Goal: Task Accomplishment & Management: Complete application form

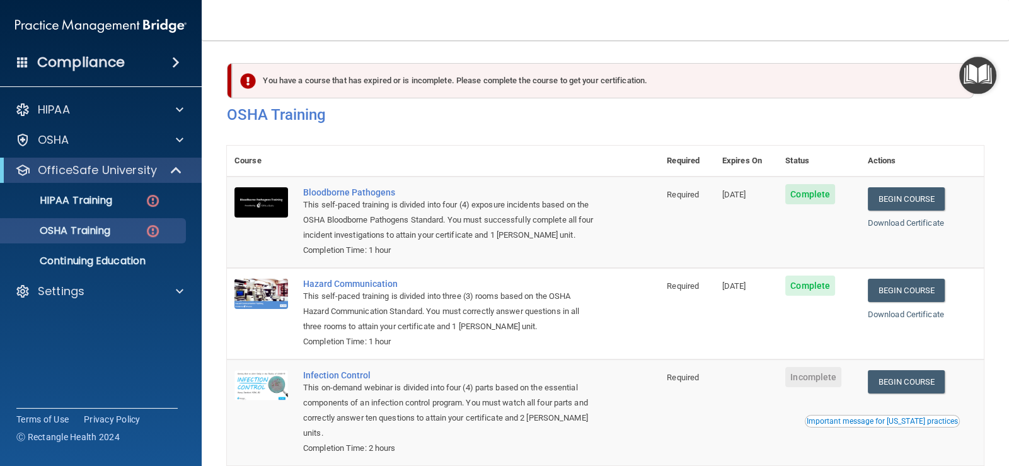
scroll to position [142, 0]
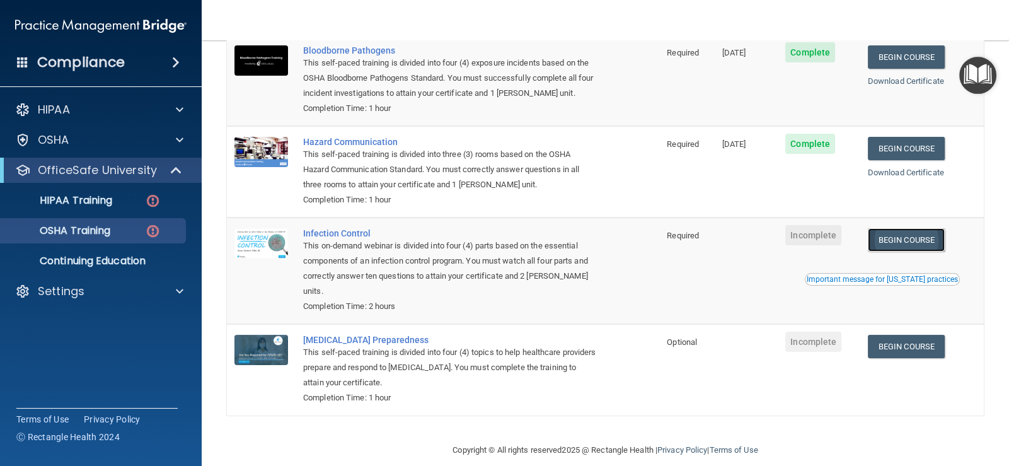
click at [920, 233] on link "Begin Course" at bounding box center [906, 239] width 77 height 23
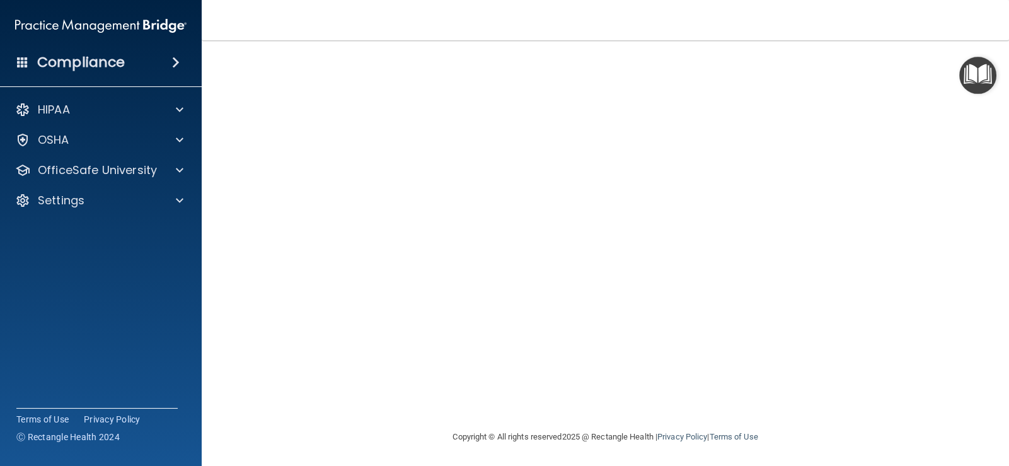
scroll to position [74, 0]
click at [91, 173] on p "OfficeSafe University" at bounding box center [97, 170] width 119 height 15
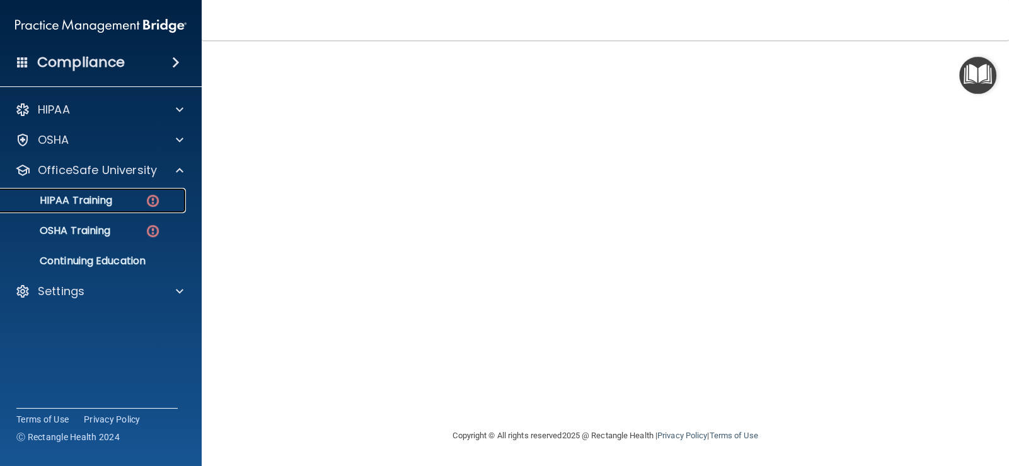
click at [113, 209] on link "HIPAA Training" at bounding box center [86, 200] width 199 height 25
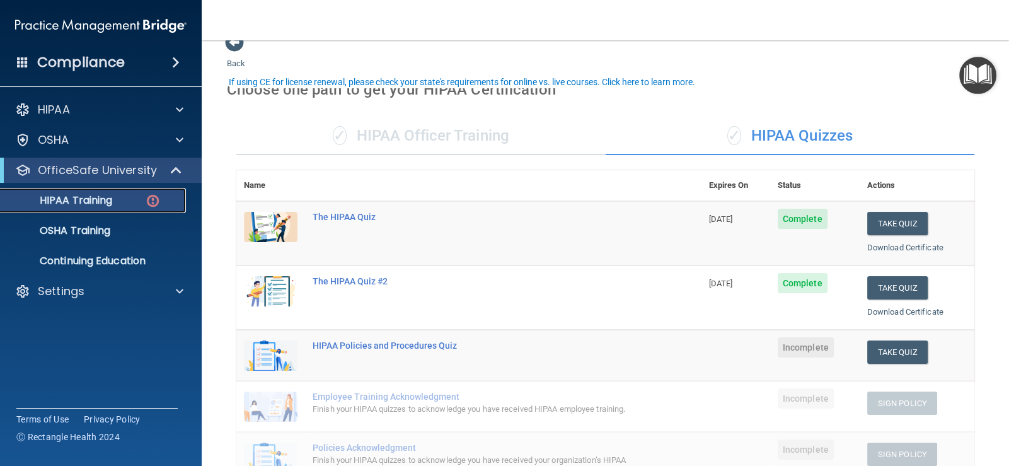
scroll to position [147, 0]
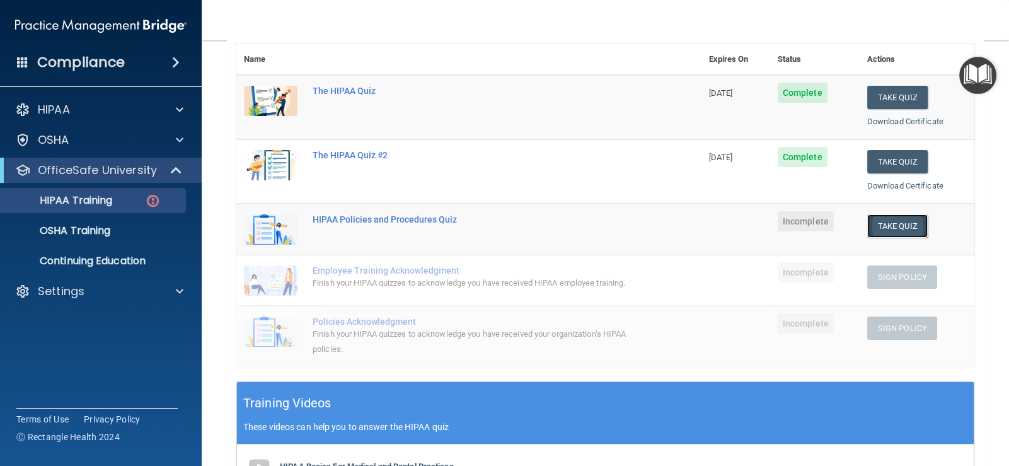
click at [892, 227] on button "Take Quiz" at bounding box center [897, 225] width 61 height 23
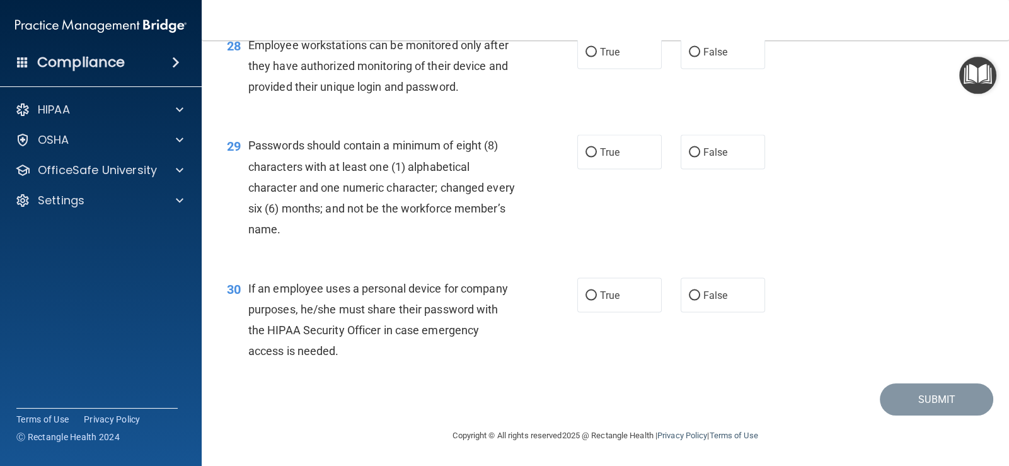
scroll to position [3159, 0]
click at [691, 296] on input "False" at bounding box center [694, 295] width 11 height 9
radio input "true"
click at [577, 151] on label "True" at bounding box center [619, 152] width 84 height 35
click at [586, 151] on input "True" at bounding box center [591, 152] width 11 height 9
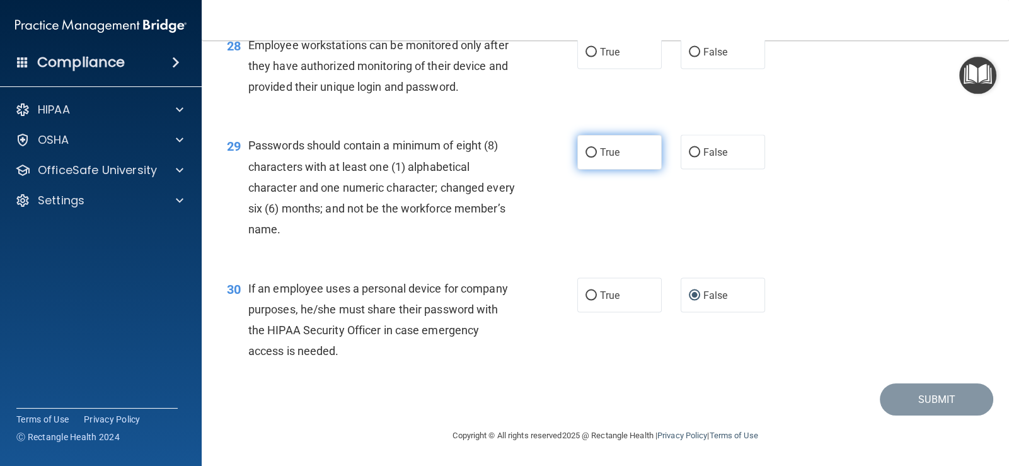
radio input "true"
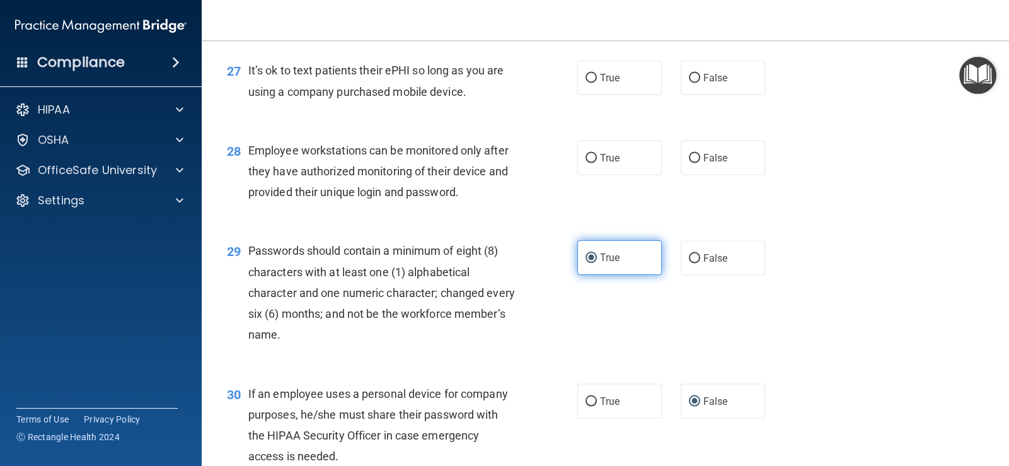
scroll to position [3033, 0]
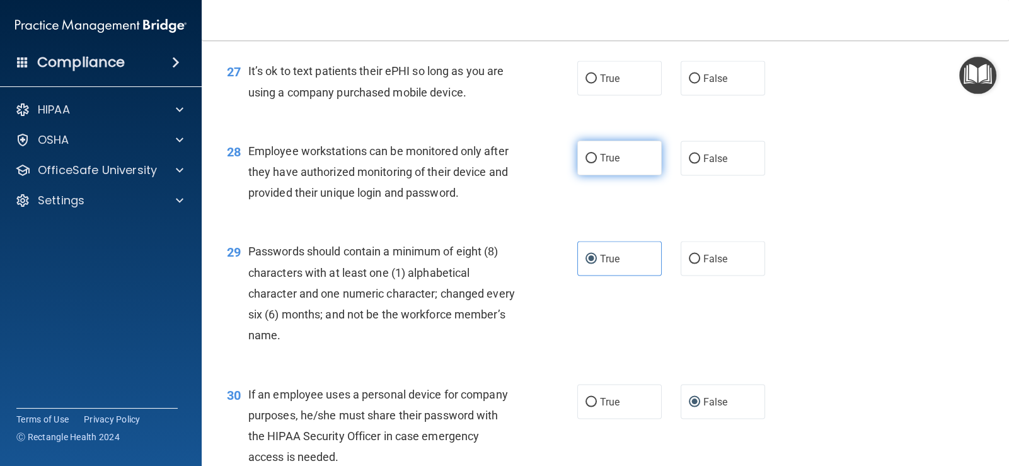
click at [589, 163] on input "True" at bounding box center [591, 158] width 11 height 9
radio input "true"
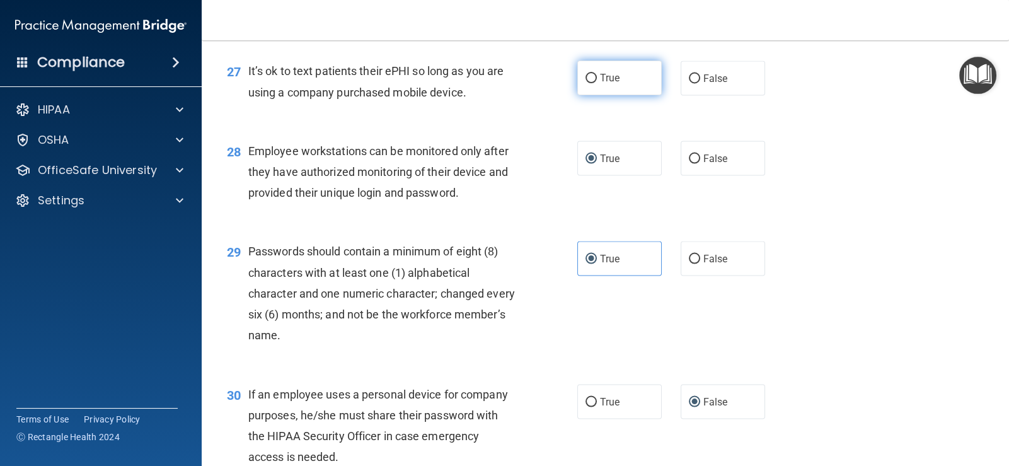
click at [589, 83] on input "True" at bounding box center [591, 78] width 11 height 9
radio input "true"
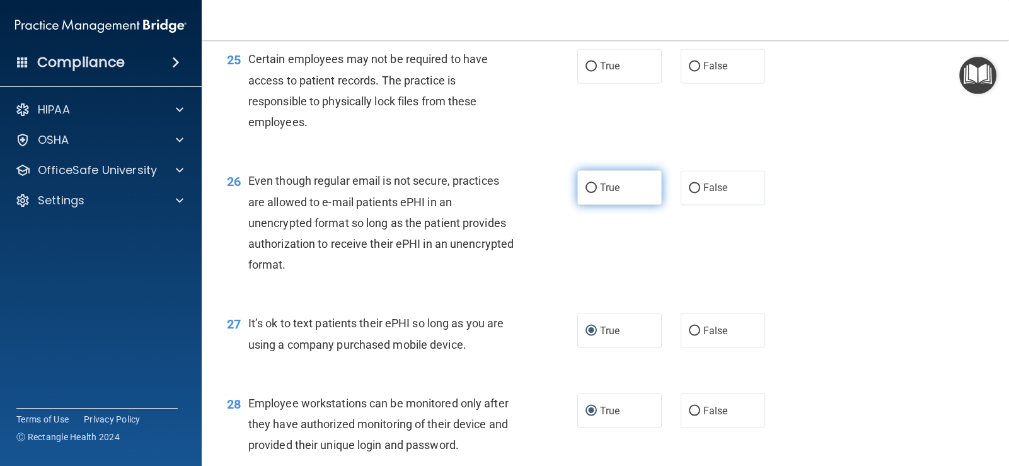
click at [589, 193] on input "True" at bounding box center [591, 187] width 11 height 9
radio input "true"
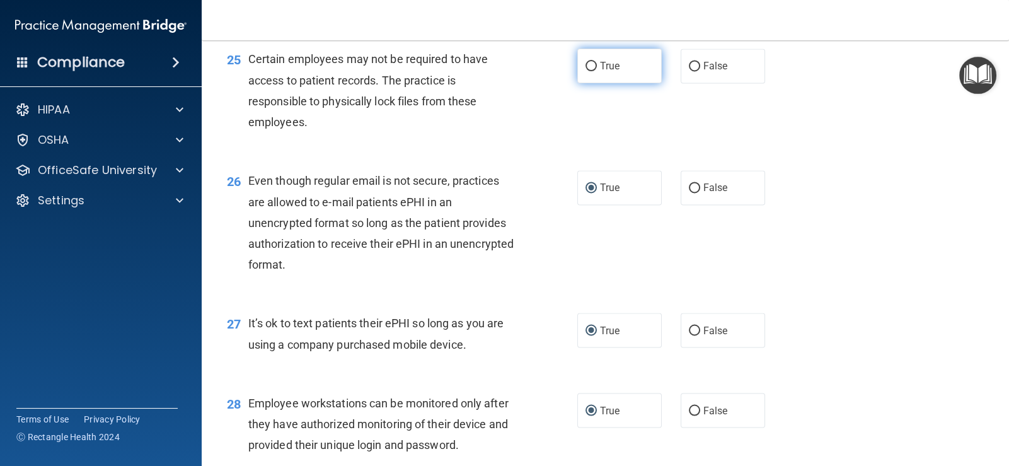
click at [586, 71] on input "True" at bounding box center [591, 66] width 11 height 9
radio input "true"
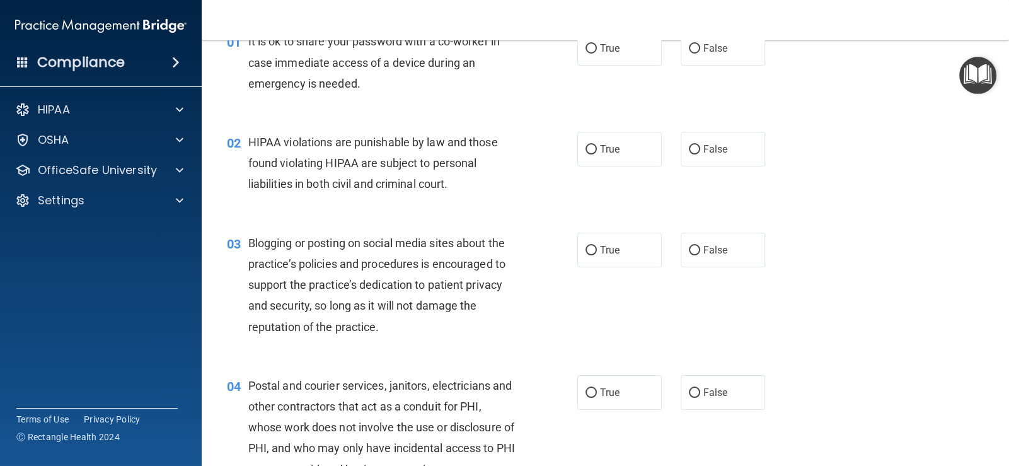
scroll to position [0, 0]
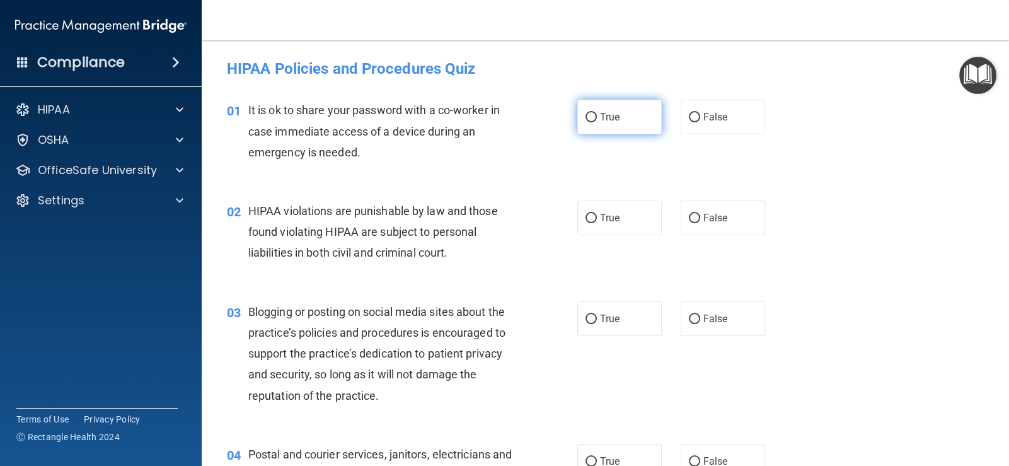
click at [586, 117] on input "True" at bounding box center [591, 117] width 11 height 9
radio input "true"
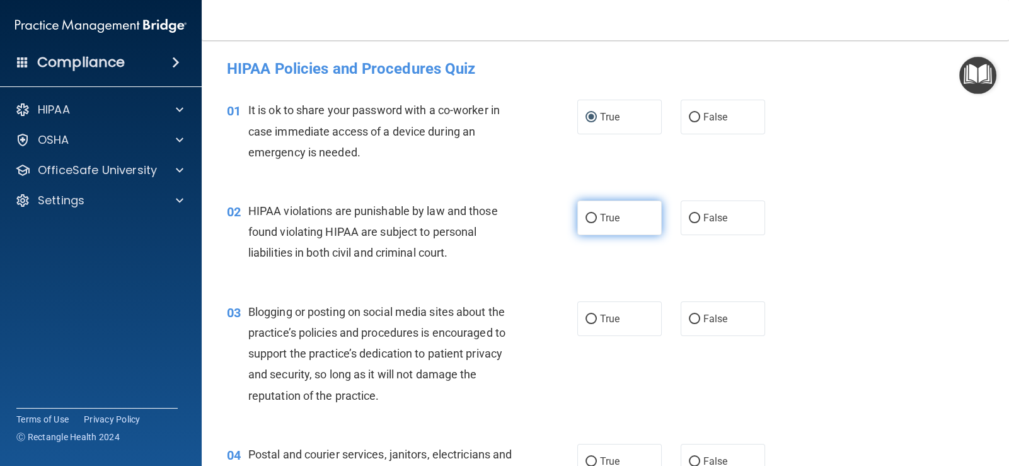
click at [588, 216] on input "True" at bounding box center [591, 218] width 11 height 9
radio input "true"
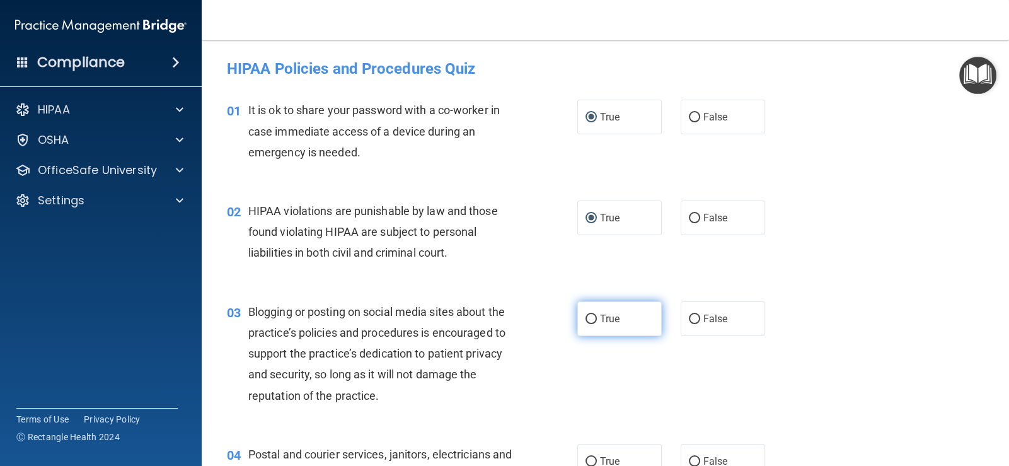
click at [587, 315] on input "True" at bounding box center [591, 319] width 11 height 9
radio input "true"
click at [586, 461] on input "True" at bounding box center [591, 461] width 11 height 9
radio input "true"
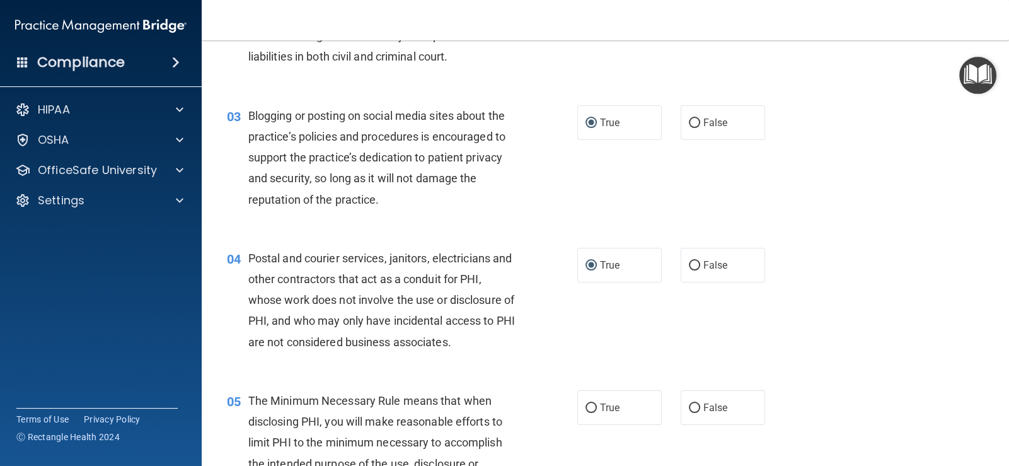
scroll to position [252, 0]
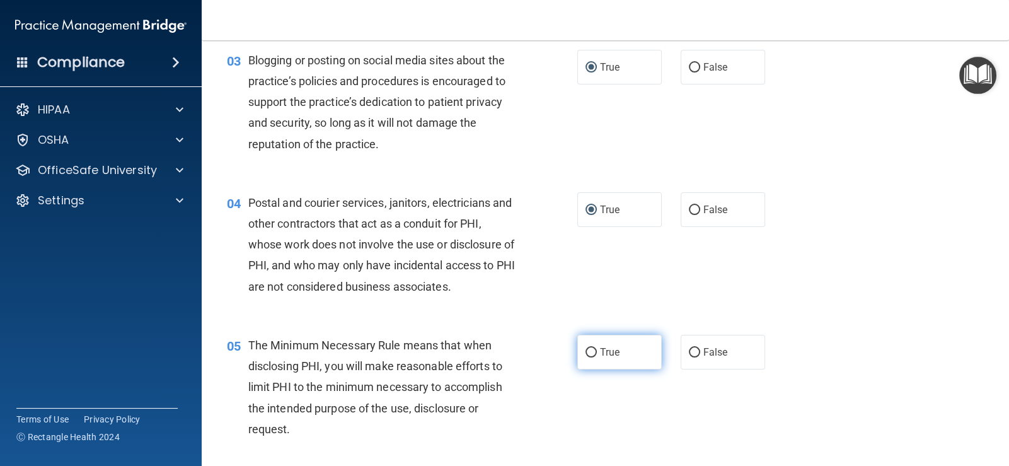
click at [586, 350] on input "True" at bounding box center [591, 352] width 11 height 9
radio input "true"
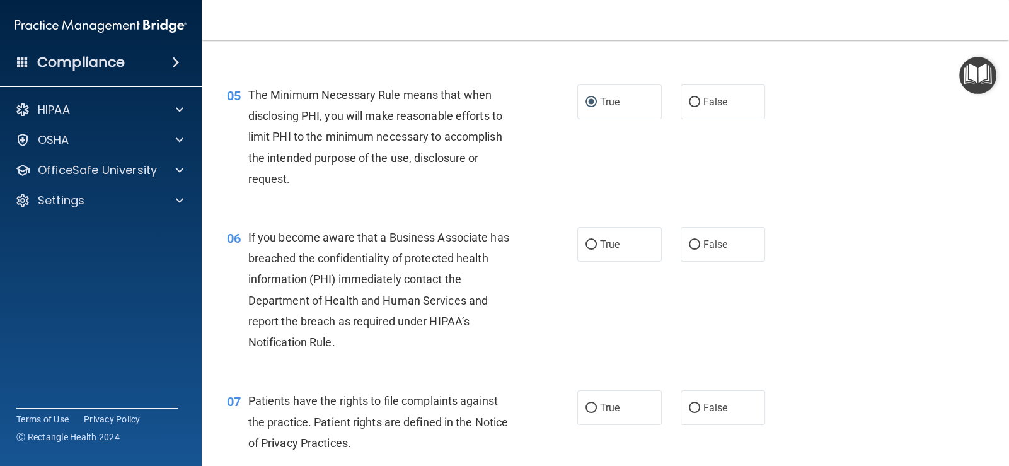
scroll to position [504, 0]
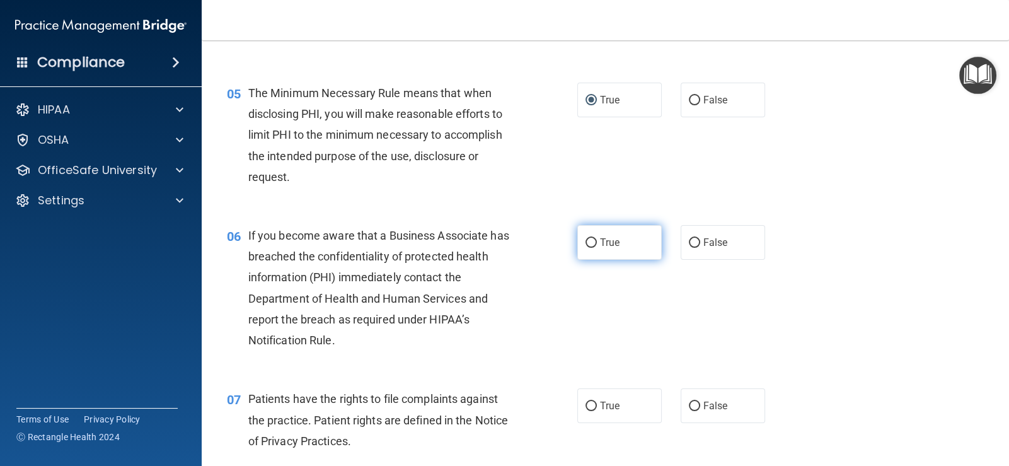
click at [586, 241] on input "True" at bounding box center [591, 242] width 11 height 9
radio input "true"
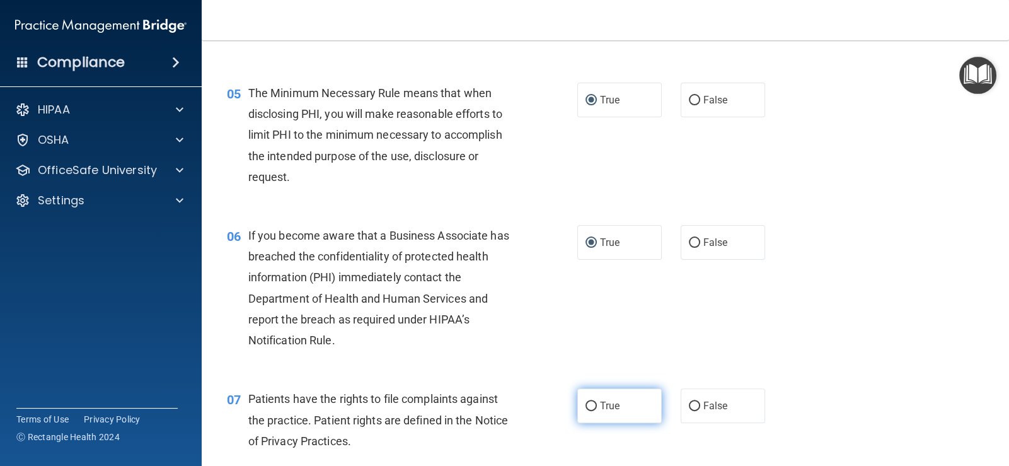
click at [587, 395] on label "True" at bounding box center [619, 405] width 84 height 35
click at [587, 402] on input "True" at bounding box center [591, 406] width 11 height 9
radio input "true"
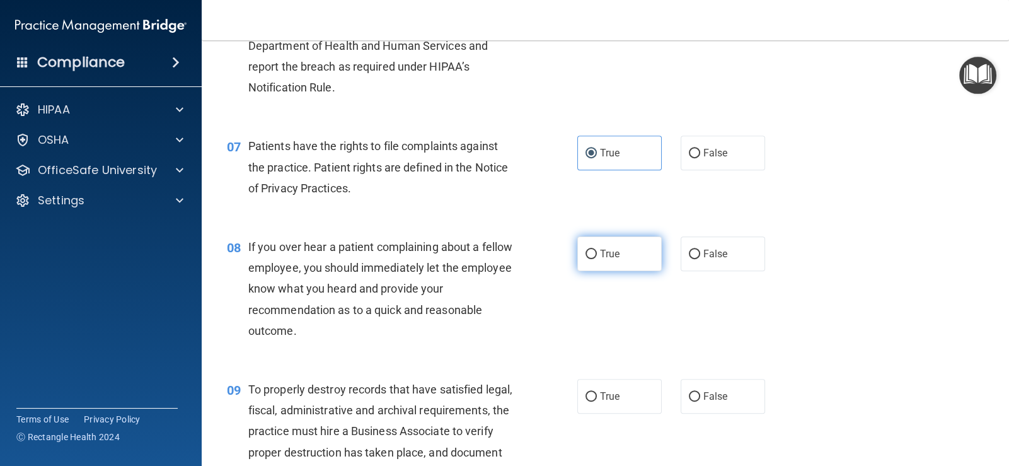
click at [586, 258] on input "True" at bounding box center [591, 254] width 11 height 9
radio input "true"
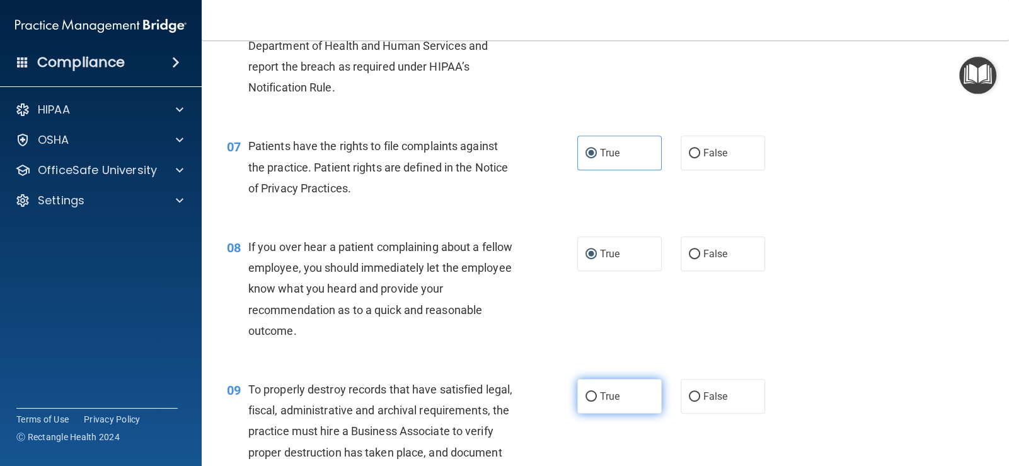
click at [586, 400] on input "True" at bounding box center [591, 396] width 11 height 9
radio input "true"
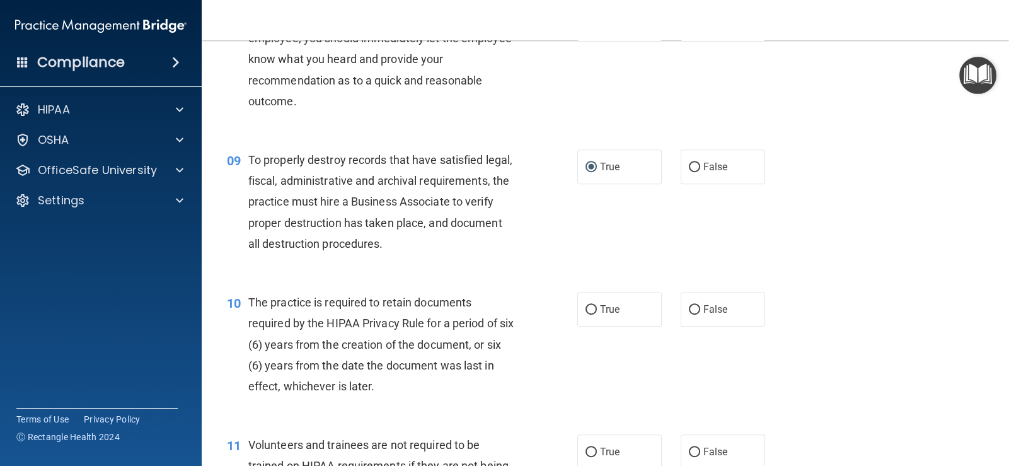
scroll to position [1071, 0]
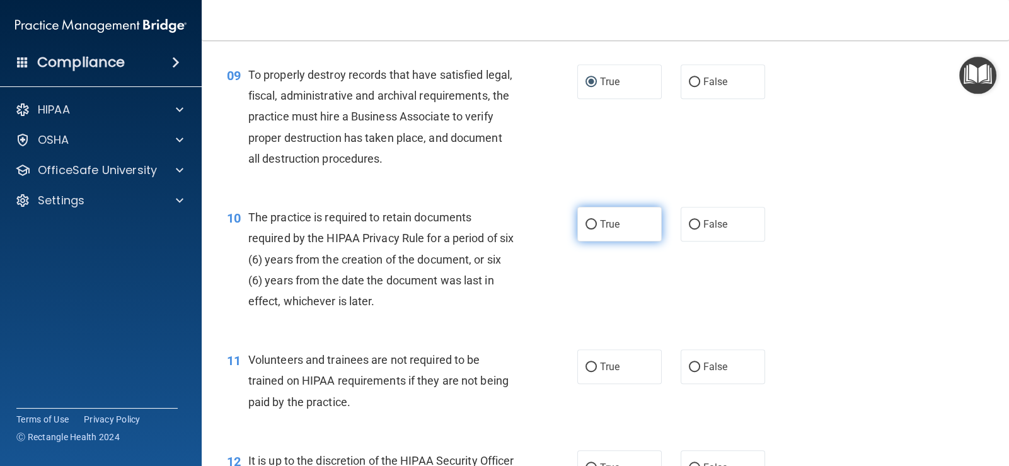
click at [588, 224] on input "True" at bounding box center [591, 224] width 11 height 9
radio input "true"
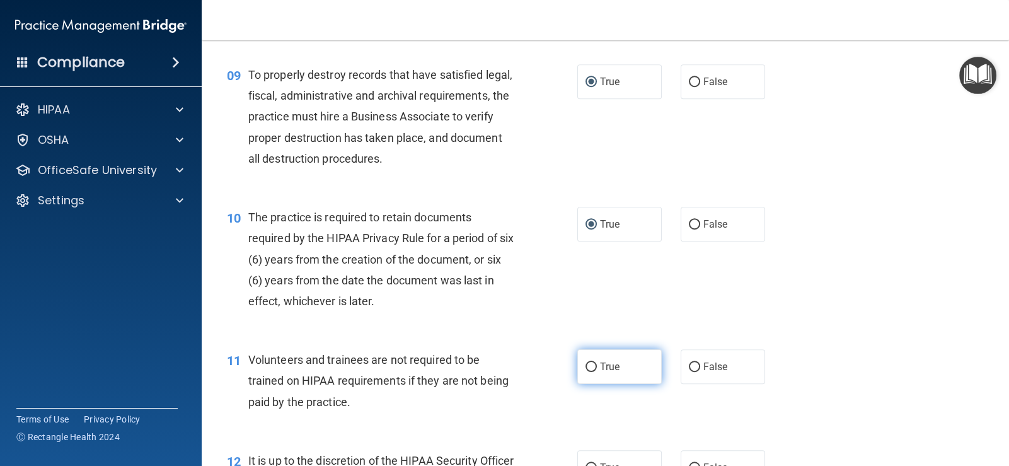
click at [586, 362] on input "True" at bounding box center [591, 366] width 11 height 9
radio input "true"
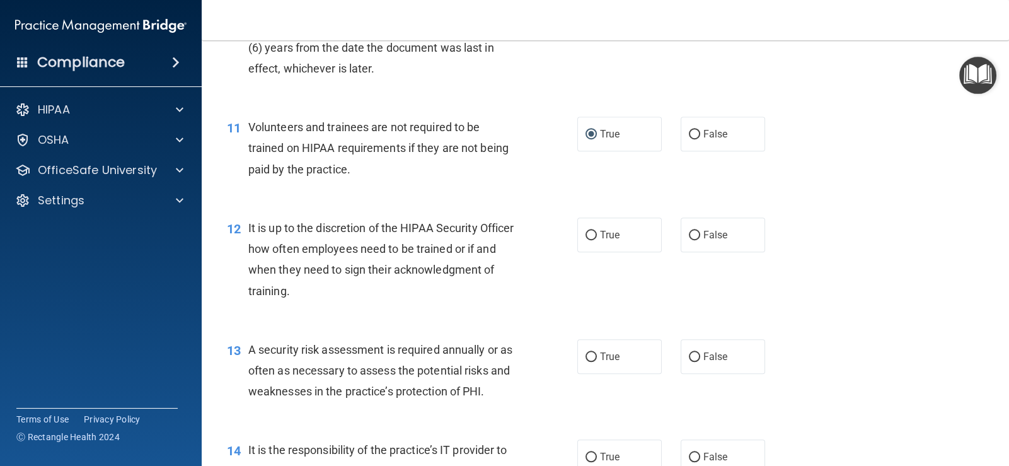
scroll to position [1387, 0]
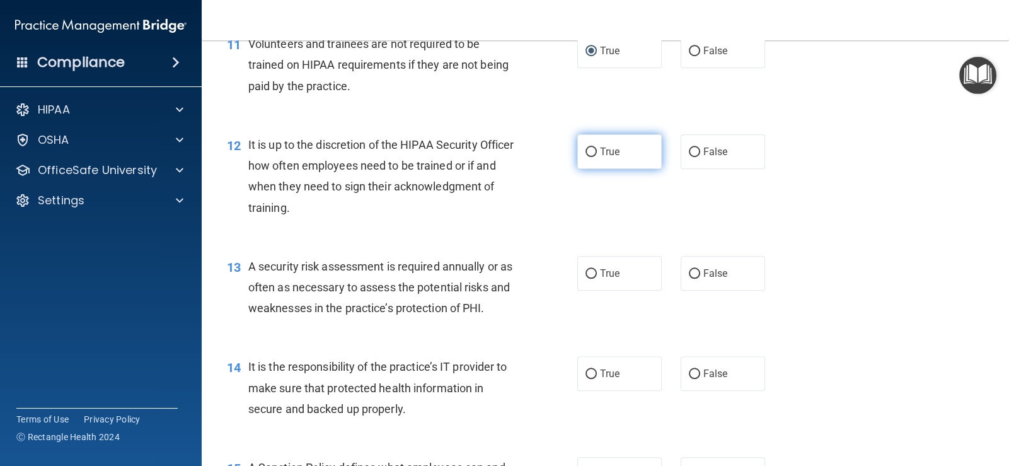
click at [593, 150] on label "True" at bounding box center [619, 151] width 84 height 35
click at [593, 150] on input "True" at bounding box center [591, 152] width 11 height 9
radio input "true"
click at [600, 274] on span "True" at bounding box center [610, 273] width 20 height 12
click at [594, 274] on input "True" at bounding box center [591, 273] width 11 height 9
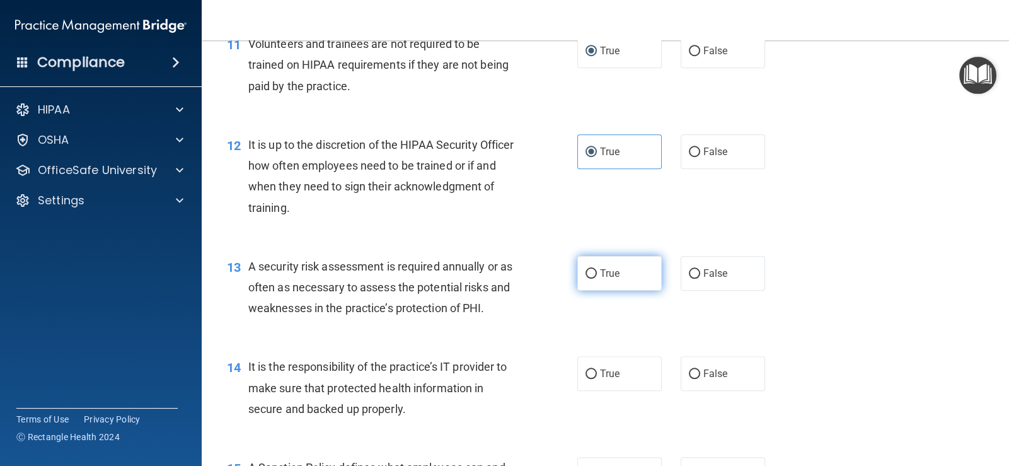
radio input "true"
click at [586, 375] on input "True" at bounding box center [591, 373] width 11 height 9
radio input "true"
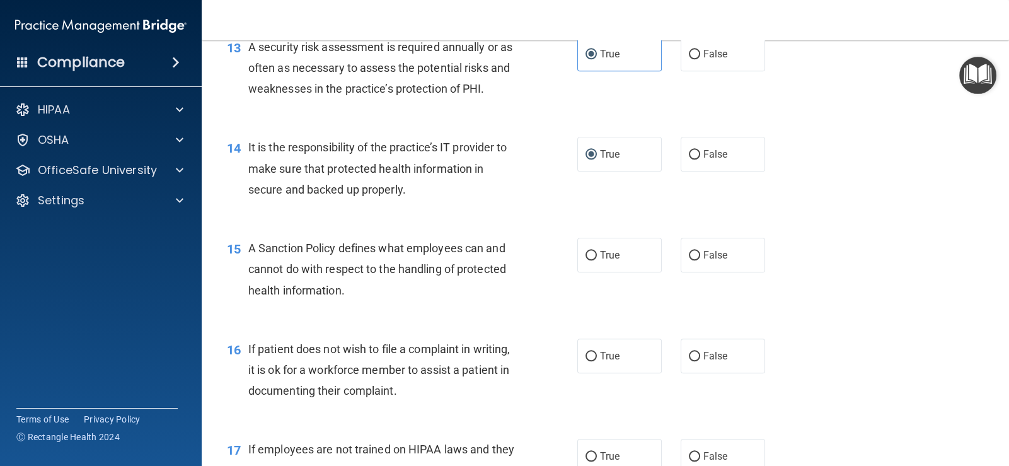
scroll to position [1639, 0]
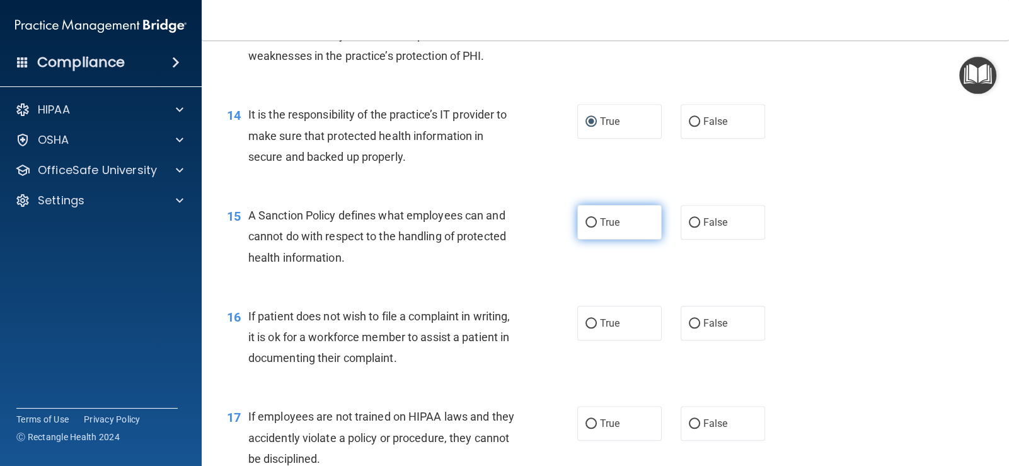
click at [589, 223] on input "True" at bounding box center [591, 222] width 11 height 9
radio input "true"
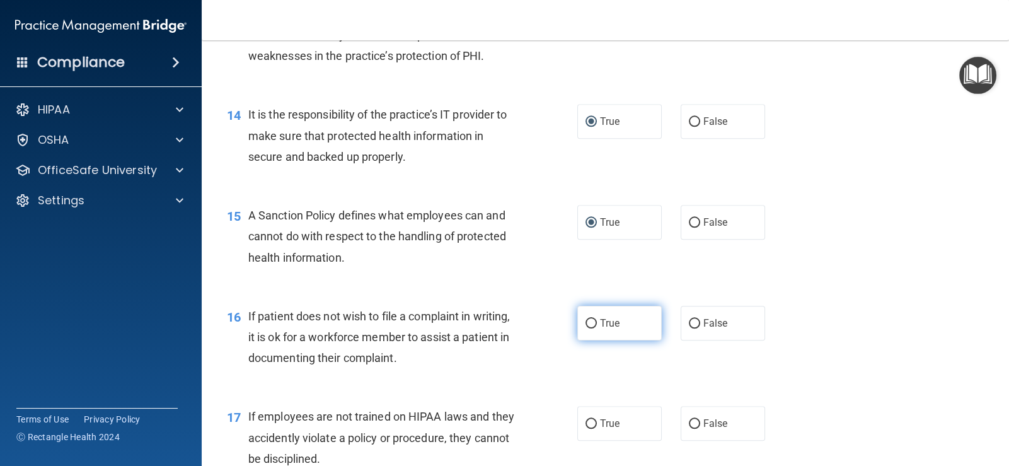
click at [586, 323] on input "True" at bounding box center [591, 323] width 11 height 9
radio input "true"
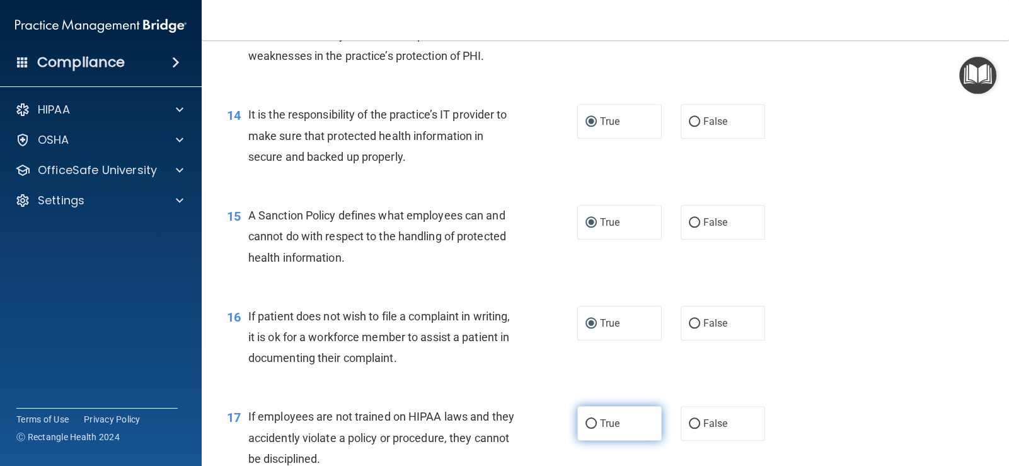
click at [577, 422] on label "True" at bounding box center [619, 423] width 84 height 35
click at [586, 422] on input "True" at bounding box center [591, 423] width 11 height 9
radio input "true"
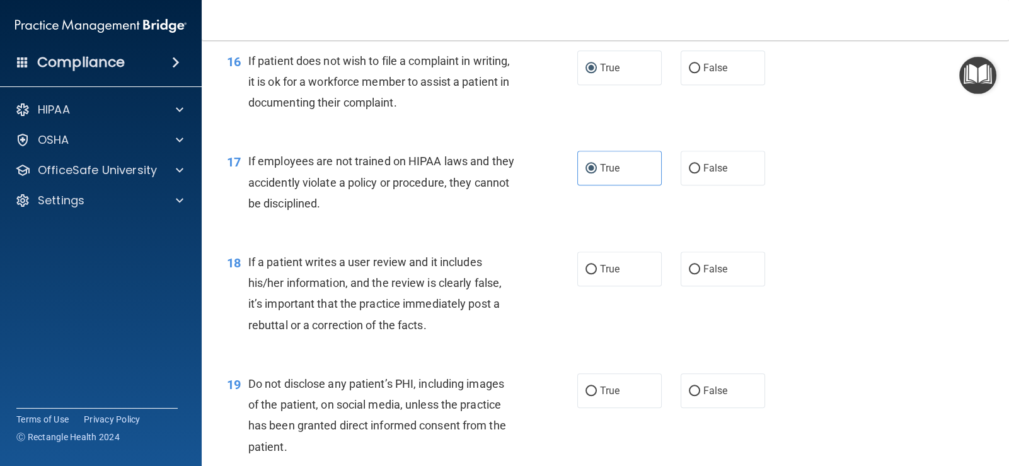
scroll to position [1954, 0]
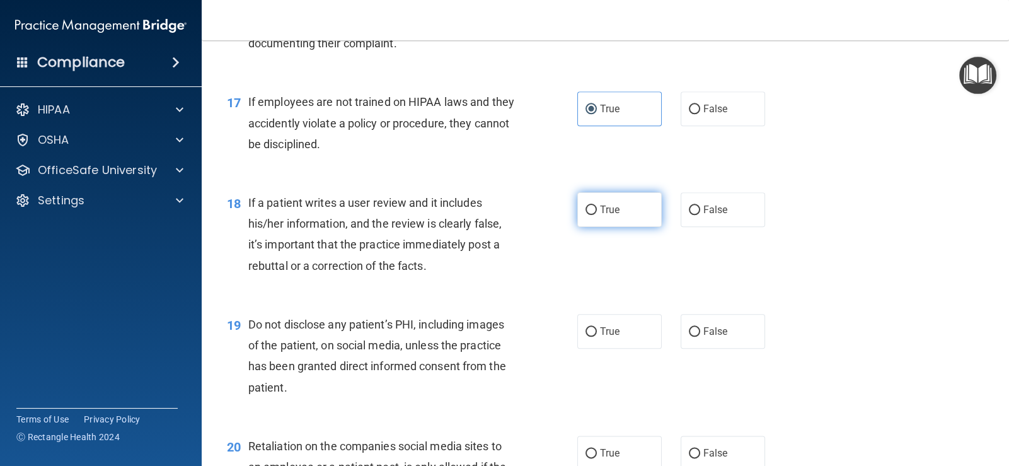
click at [591, 210] on input "True" at bounding box center [591, 210] width 11 height 9
radio input "true"
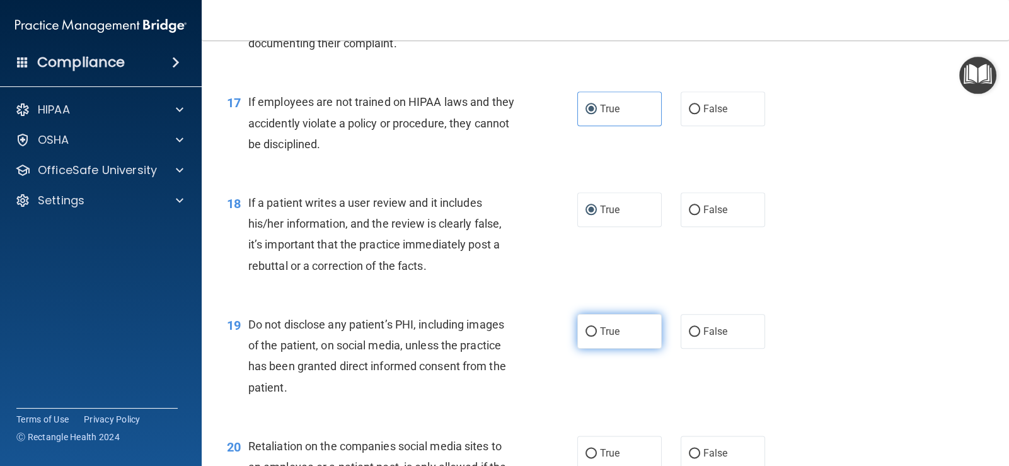
click at [587, 328] on input "True" at bounding box center [591, 331] width 11 height 9
radio input "true"
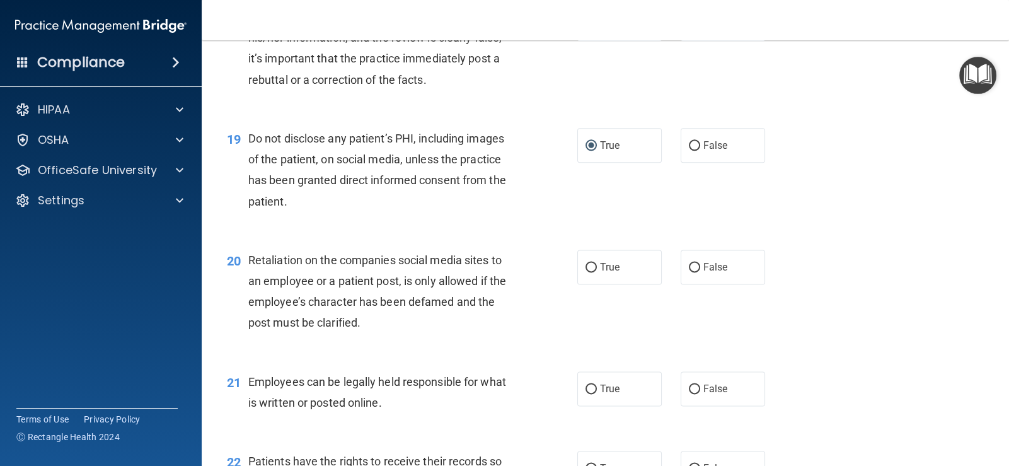
scroll to position [2206, 0]
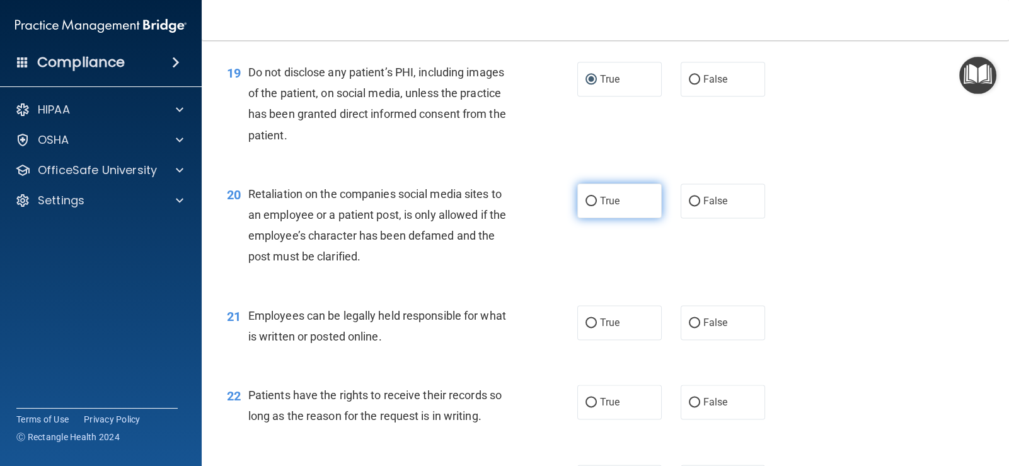
click at [587, 201] on input "True" at bounding box center [591, 201] width 11 height 9
radio input "true"
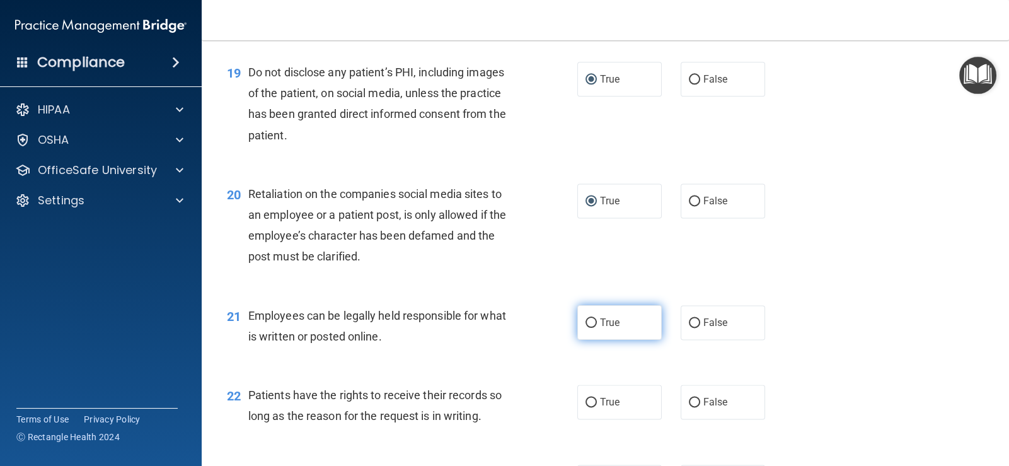
click at [586, 323] on input "True" at bounding box center [591, 322] width 11 height 9
radio input "true"
drag, startPoint x: 586, startPoint y: 400, endPoint x: 699, endPoint y: 339, distance: 128.9
click at [589, 398] on input "True" at bounding box center [591, 402] width 11 height 9
radio input "true"
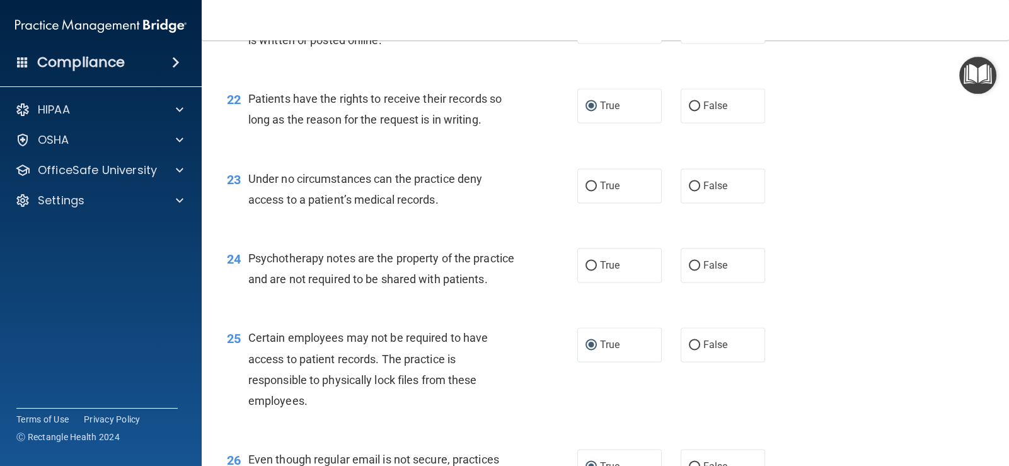
scroll to position [2521, 0]
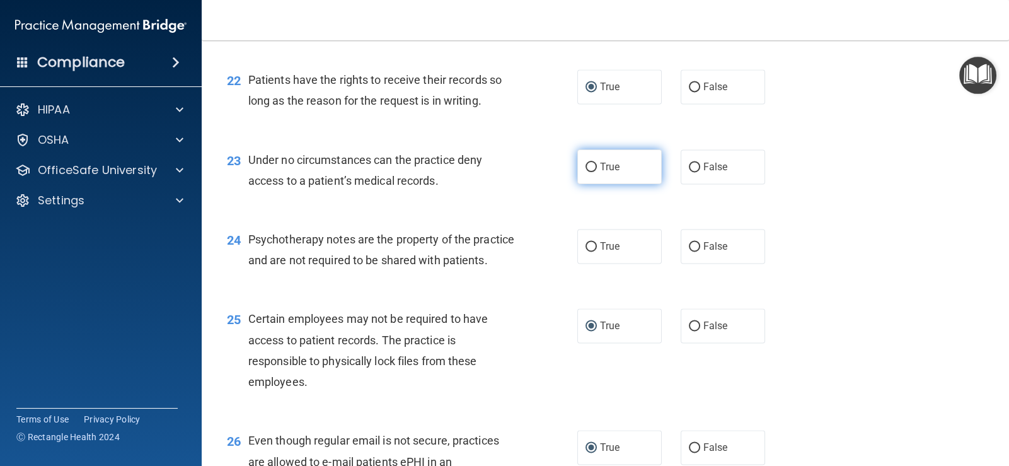
click at [586, 166] on input "True" at bounding box center [591, 167] width 11 height 9
radio input "true"
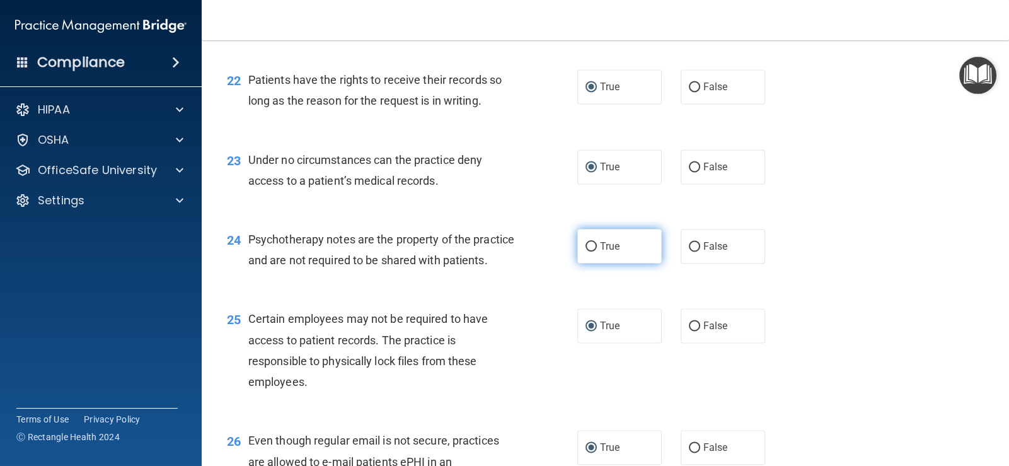
click at [587, 252] on label "True" at bounding box center [619, 246] width 84 height 35
click at [587, 252] on input "True" at bounding box center [591, 246] width 11 height 9
radio input "true"
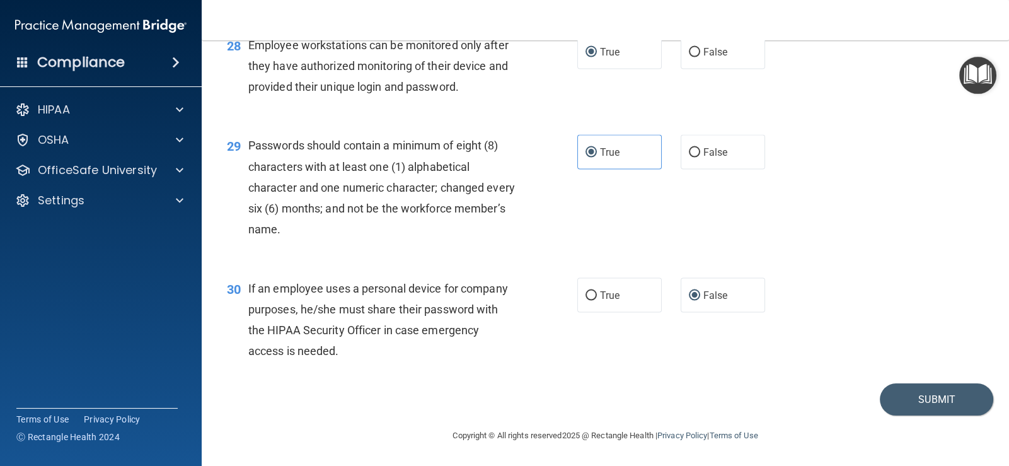
scroll to position [3159, 0]
click at [891, 400] on button "Submit" at bounding box center [936, 399] width 113 height 32
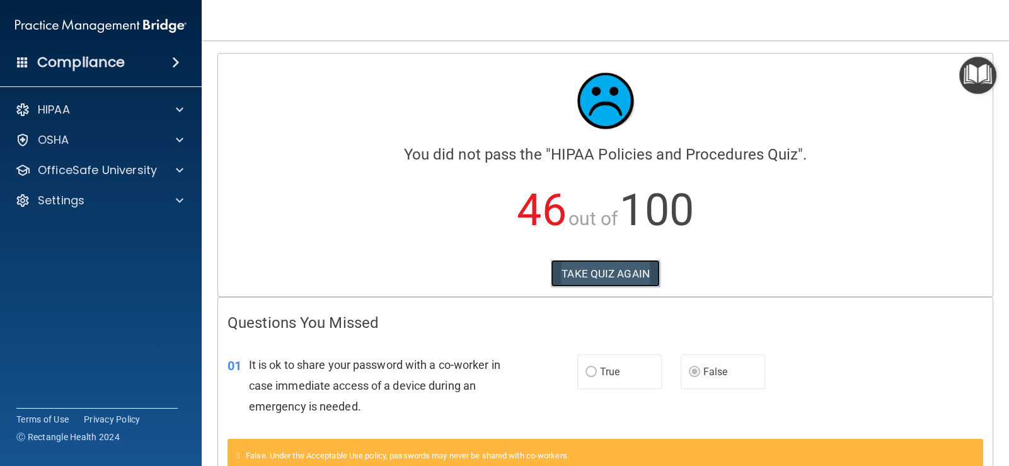
click at [635, 271] on button "TAKE QUIZ AGAIN" at bounding box center [605, 274] width 109 height 28
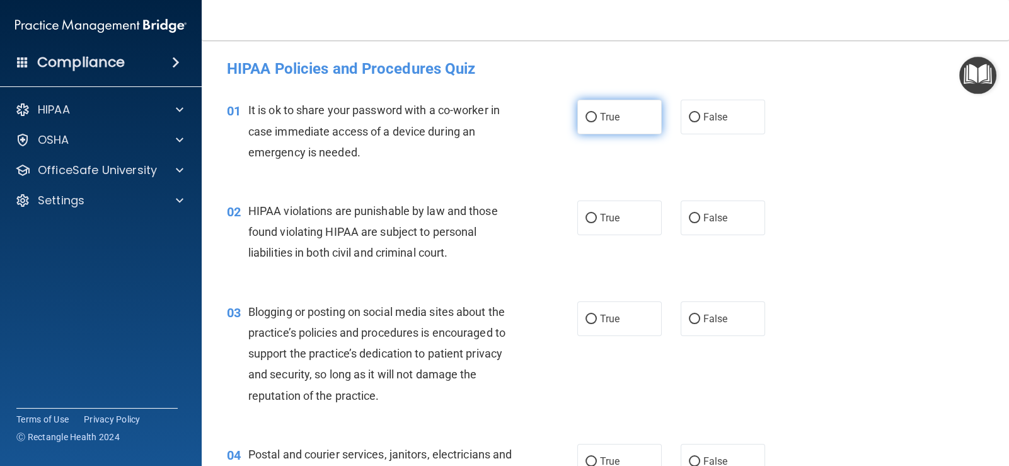
click at [588, 108] on label "True" at bounding box center [619, 117] width 84 height 35
click at [588, 113] on input "True" at bounding box center [591, 117] width 11 height 9
radio input "true"
click at [592, 117] on label "True" at bounding box center [619, 117] width 84 height 35
click at [592, 117] on input "True" at bounding box center [591, 117] width 11 height 9
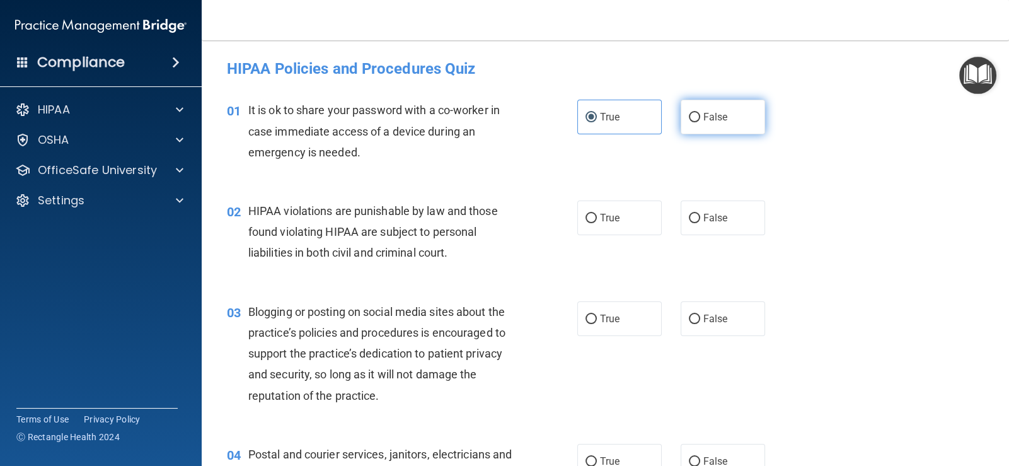
click at [689, 119] on input "False" at bounding box center [694, 117] width 11 height 9
radio input "true"
radio input "false"
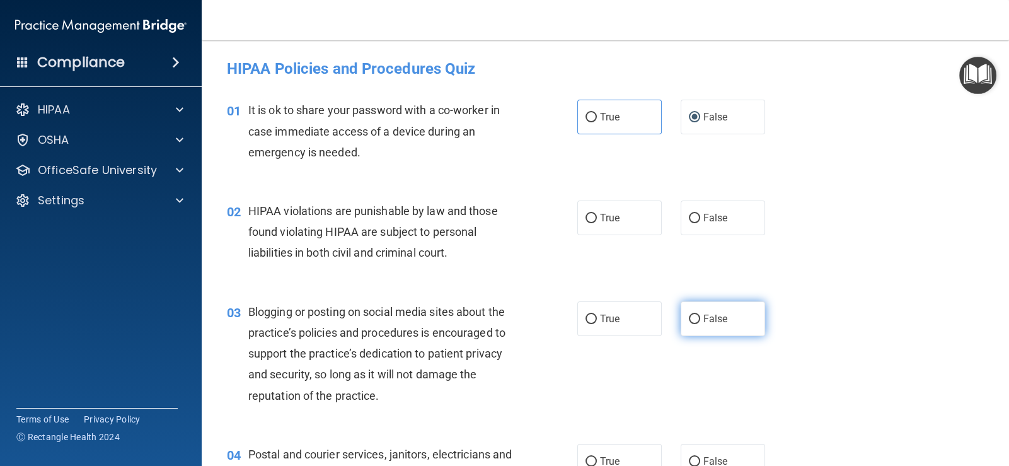
click at [689, 317] on input "False" at bounding box center [694, 319] width 11 height 9
radio input "true"
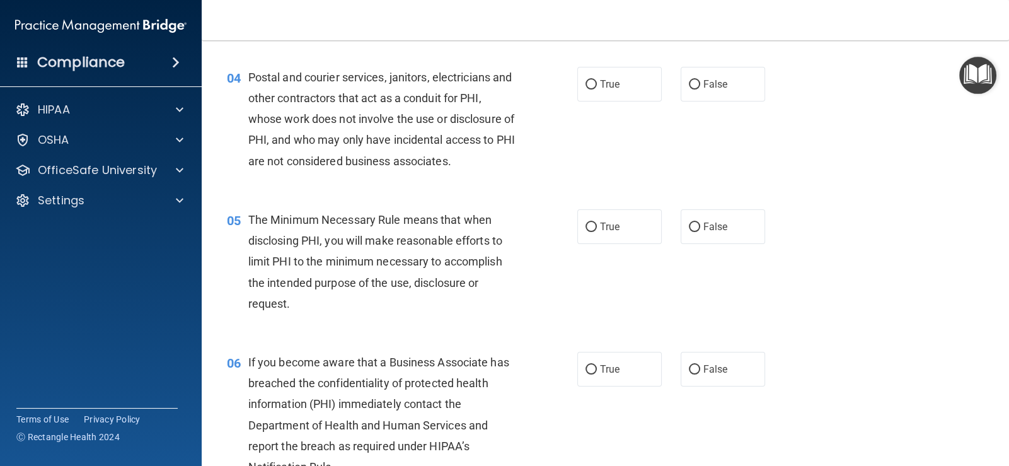
scroll to position [378, 0]
click at [689, 367] on input "False" at bounding box center [694, 368] width 11 height 9
radio input "true"
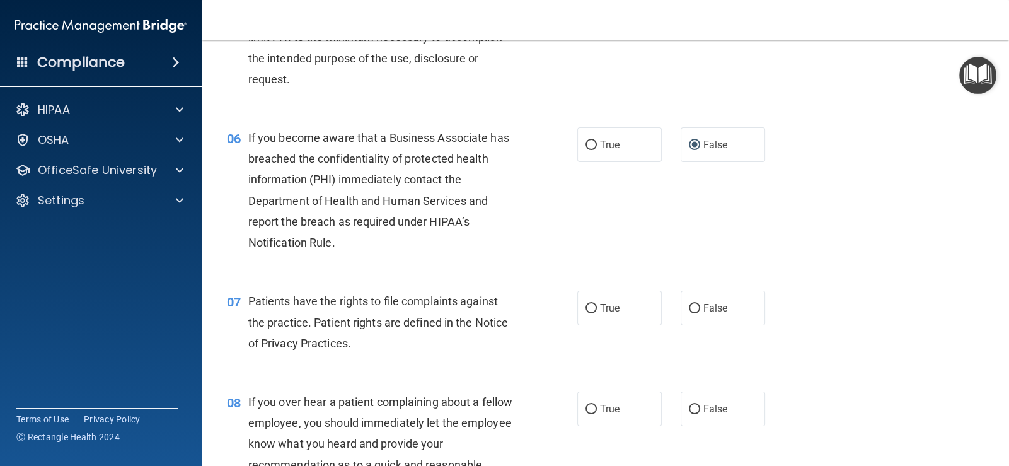
scroll to position [630, 0]
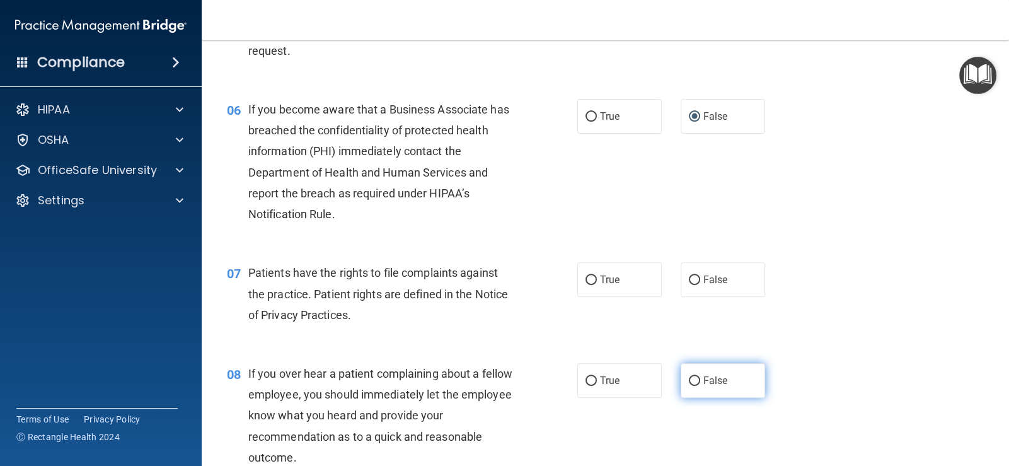
click at [689, 384] on input "False" at bounding box center [694, 380] width 11 height 9
radio input "true"
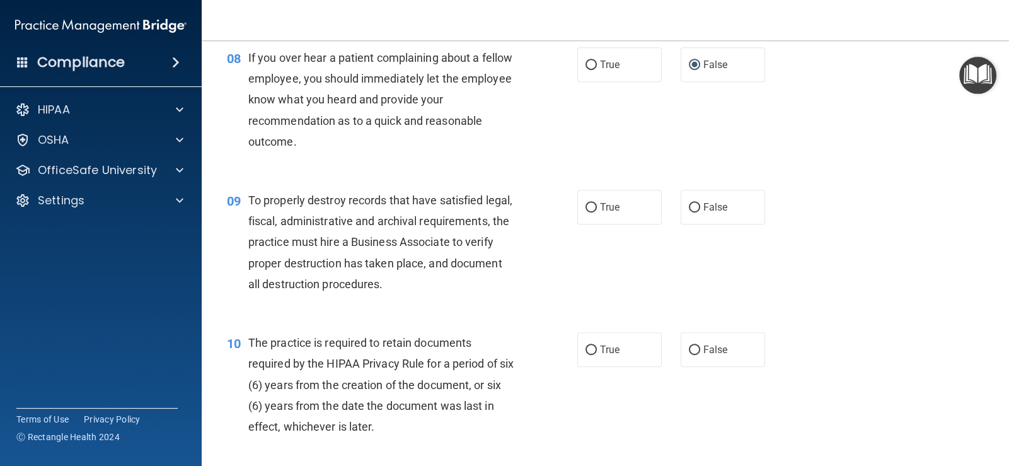
scroll to position [1008, 0]
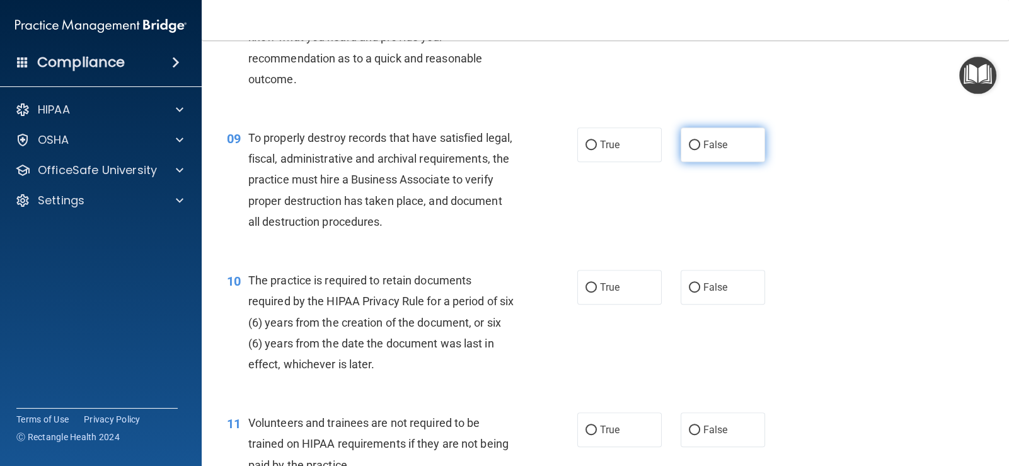
click at [691, 141] on input "False" at bounding box center [694, 145] width 11 height 9
radio input "true"
click at [690, 434] on input "False" at bounding box center [694, 430] width 11 height 9
radio input "true"
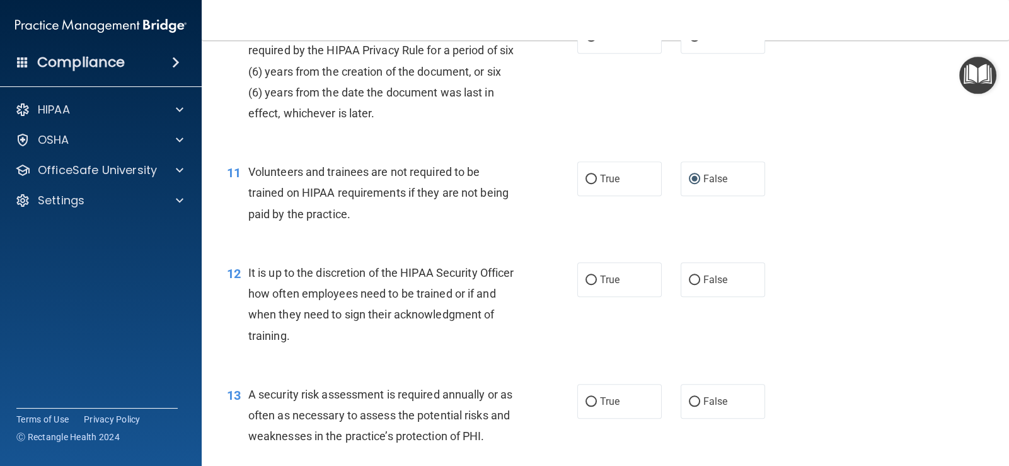
scroll to position [1260, 0]
click at [689, 279] on input "False" at bounding box center [694, 278] width 11 height 9
radio input "true"
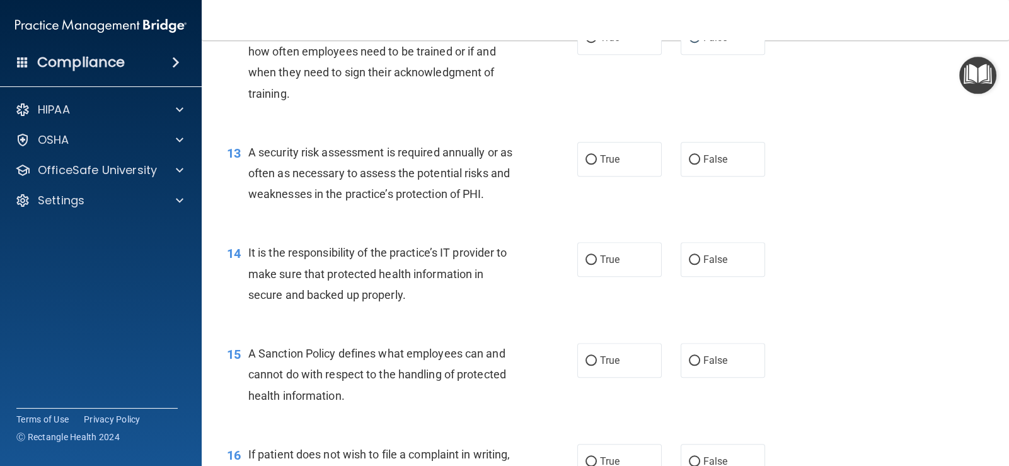
scroll to position [1513, 0]
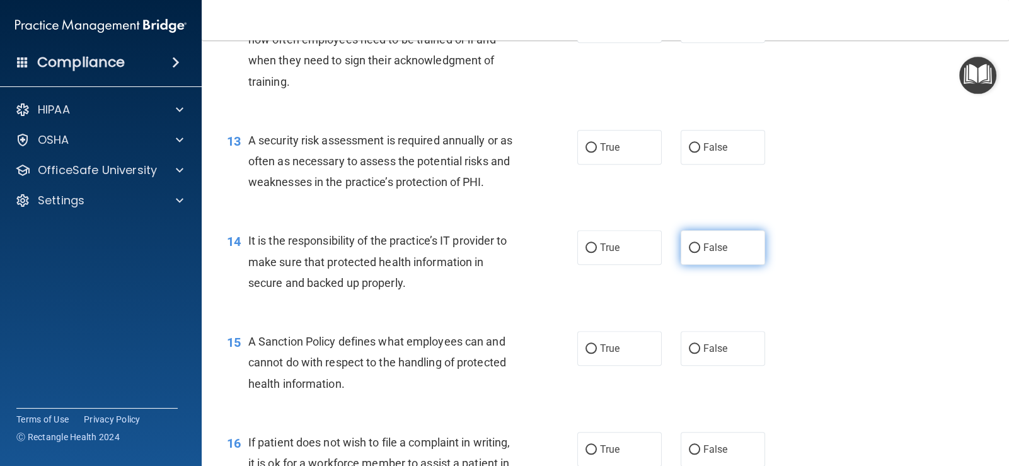
click at [689, 246] on input "False" at bounding box center [694, 247] width 11 height 9
radio input "true"
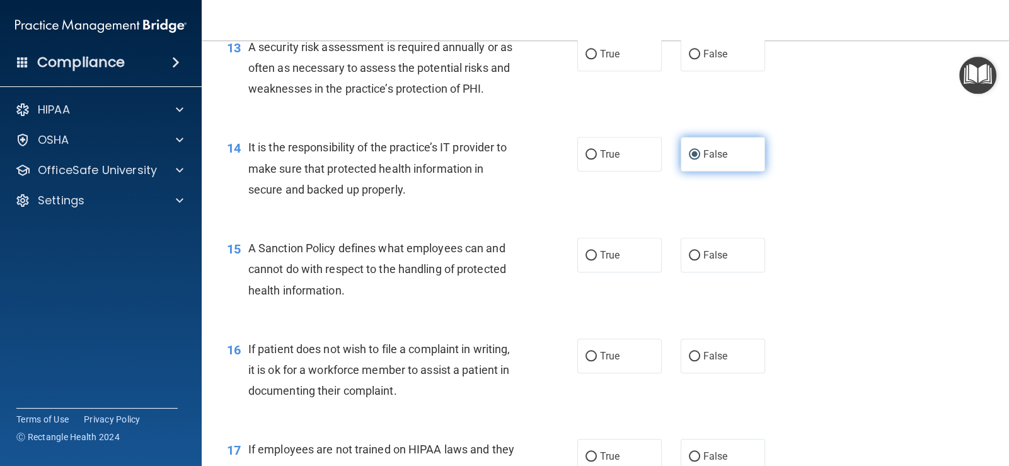
scroll to position [1639, 0]
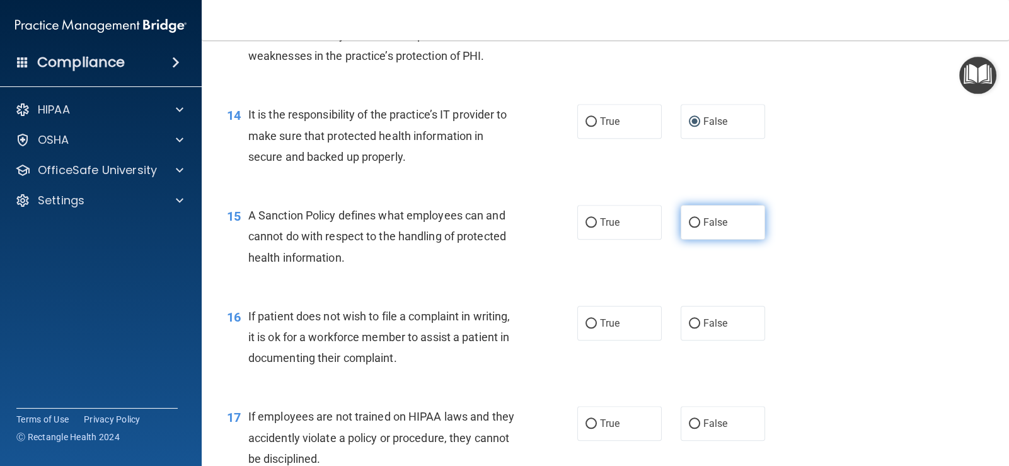
click at [689, 224] on input "False" at bounding box center [694, 222] width 11 height 9
radio input "true"
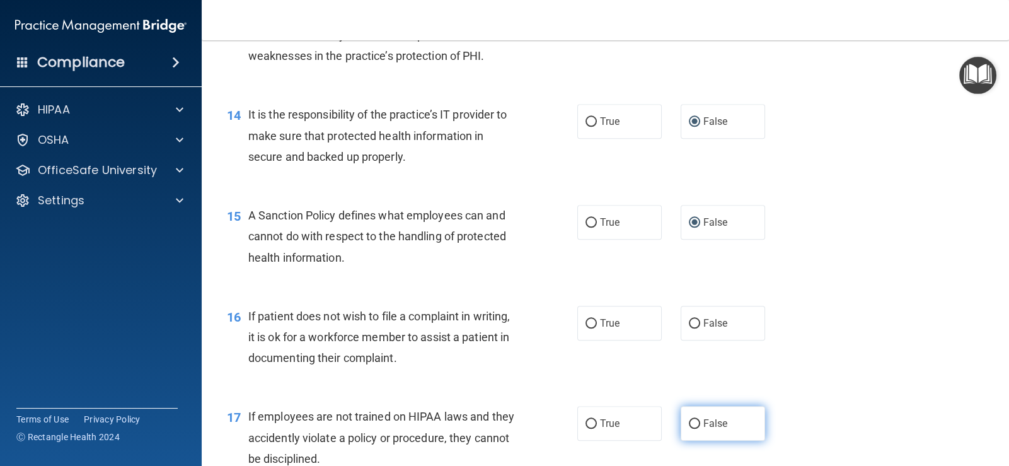
click at [693, 426] on input "False" at bounding box center [694, 423] width 11 height 9
radio input "true"
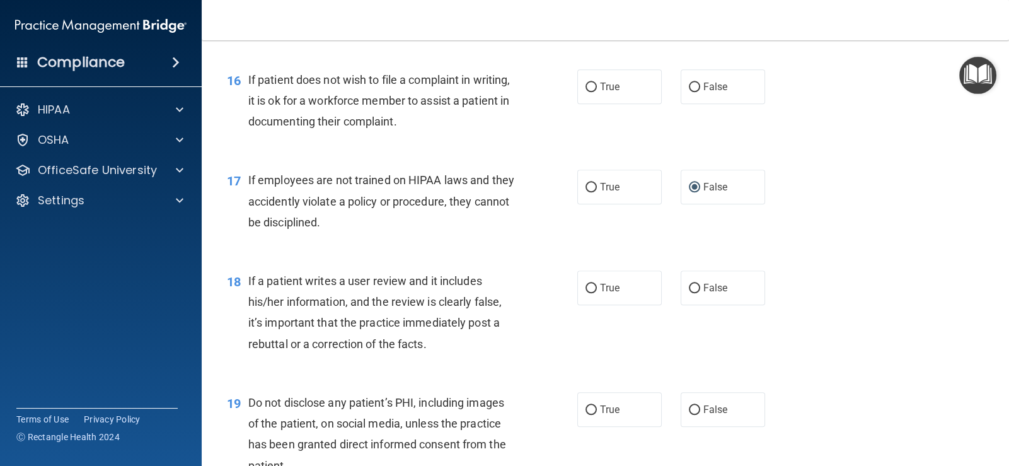
scroll to position [1954, 0]
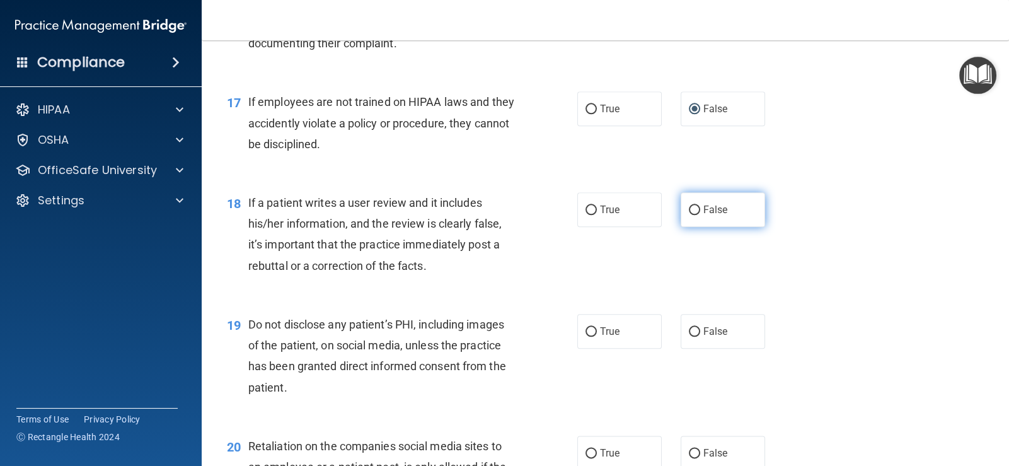
click at [690, 213] on input "False" at bounding box center [694, 210] width 11 height 9
radio input "true"
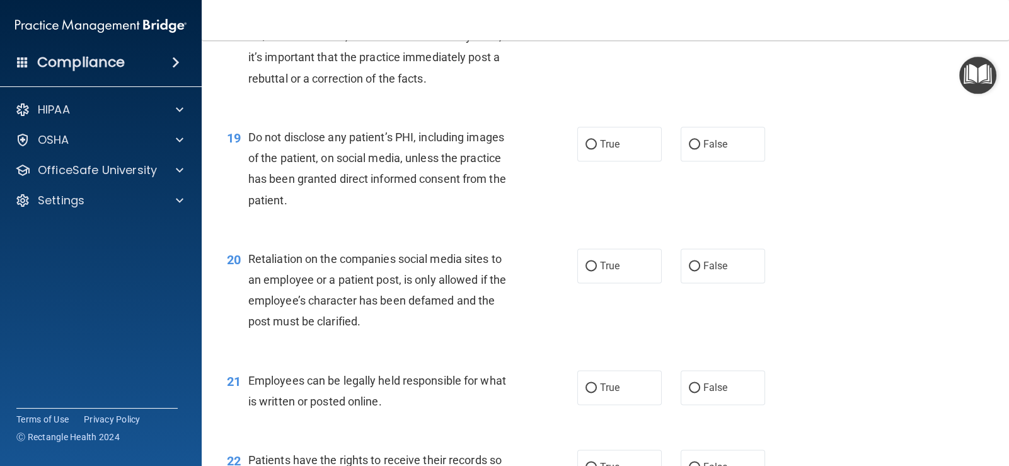
scroll to position [2143, 0]
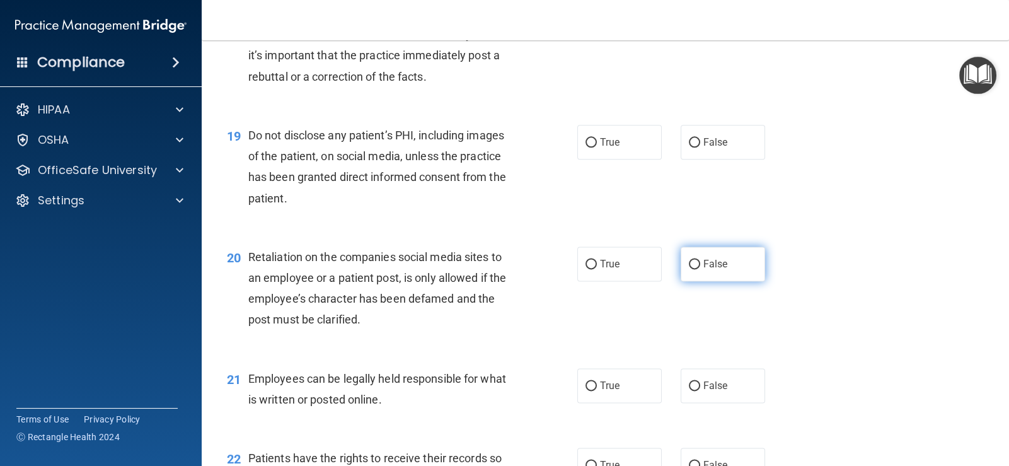
click at [689, 260] on input "False" at bounding box center [694, 264] width 11 height 9
radio input "true"
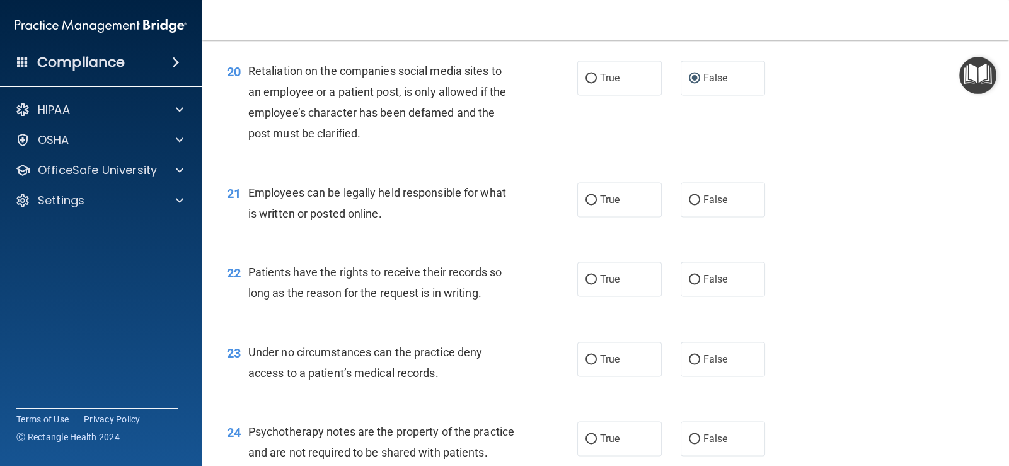
scroll to position [2332, 0]
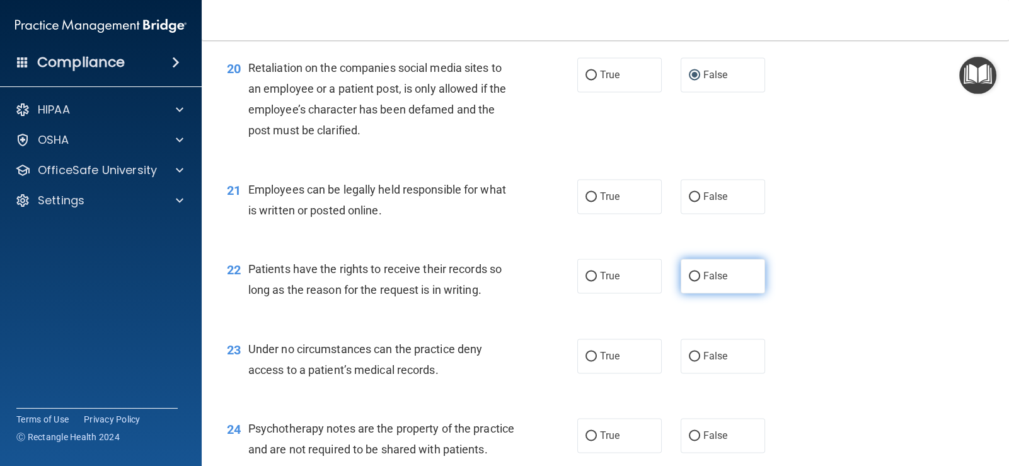
click at [689, 279] on input "False" at bounding box center [694, 276] width 11 height 9
radio input "true"
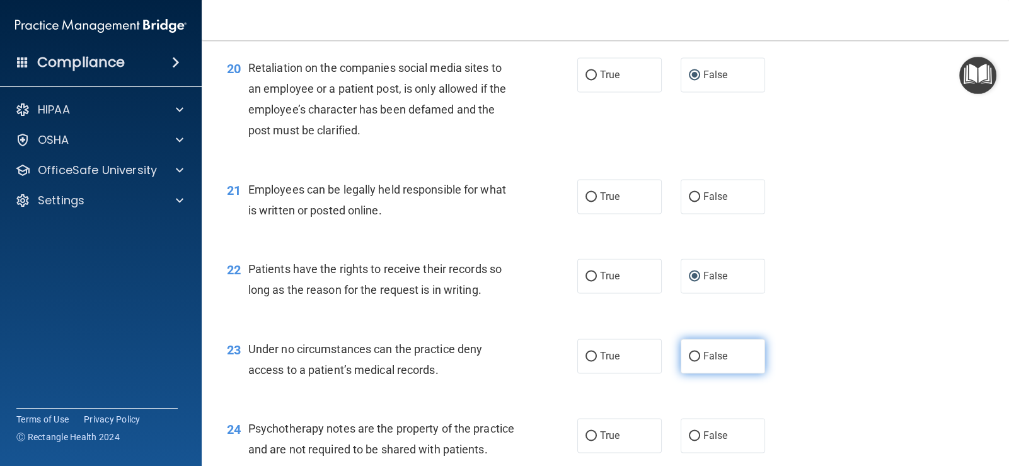
click at [691, 356] on input "False" at bounding box center [694, 356] width 11 height 9
radio input "true"
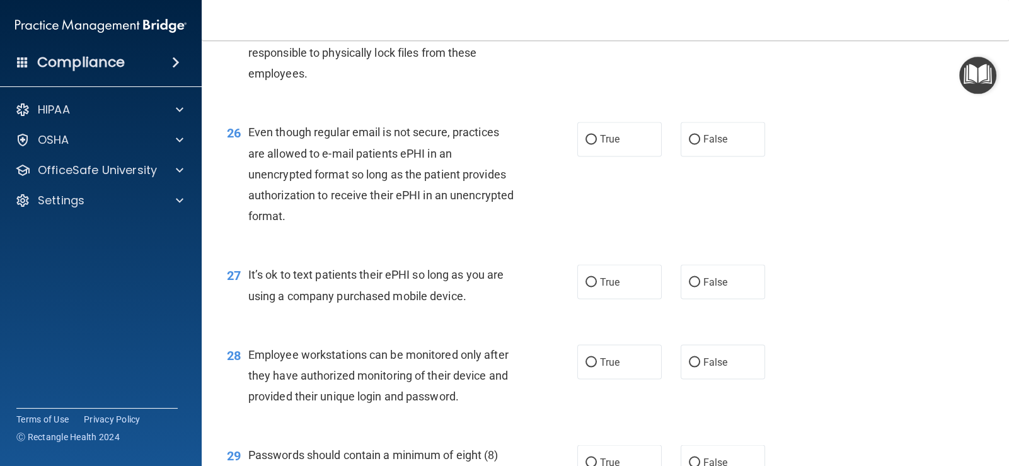
scroll to position [2837, 0]
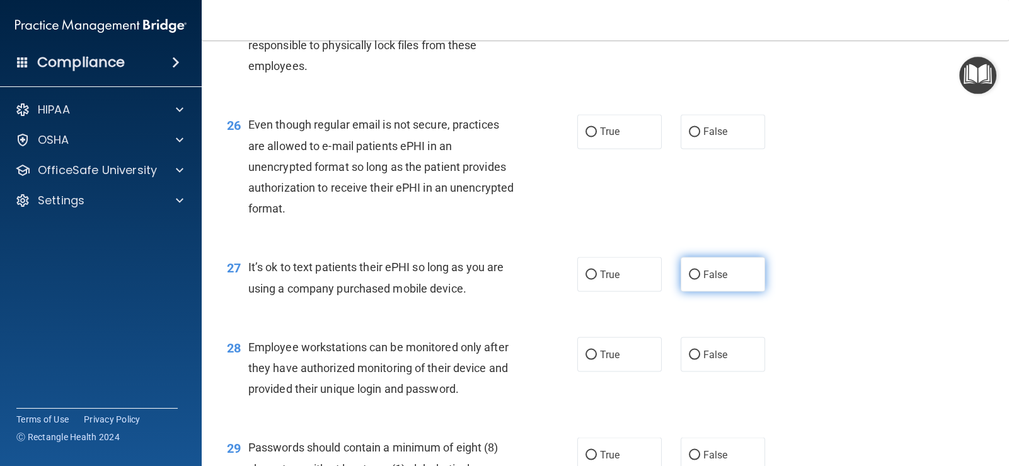
click at [693, 279] on input "False" at bounding box center [694, 274] width 11 height 9
radio input "true"
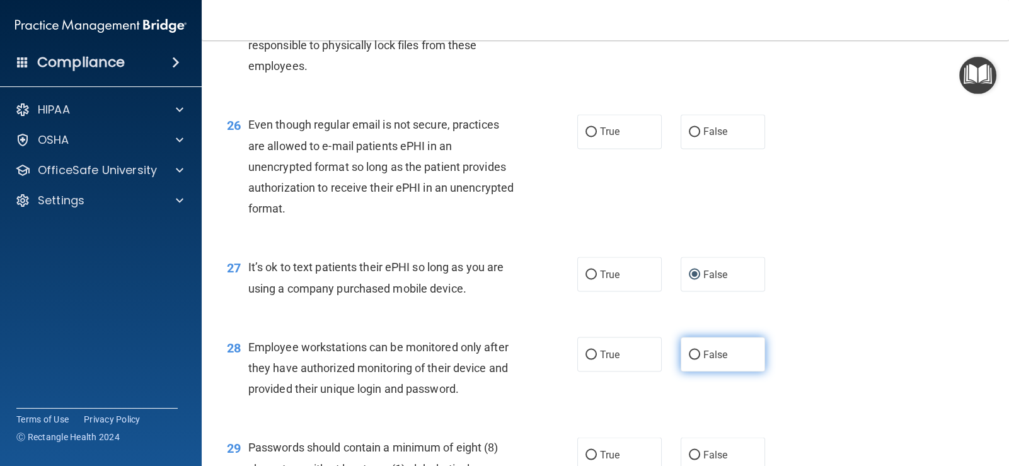
click at [690, 359] on input "False" at bounding box center [694, 354] width 11 height 9
radio input "true"
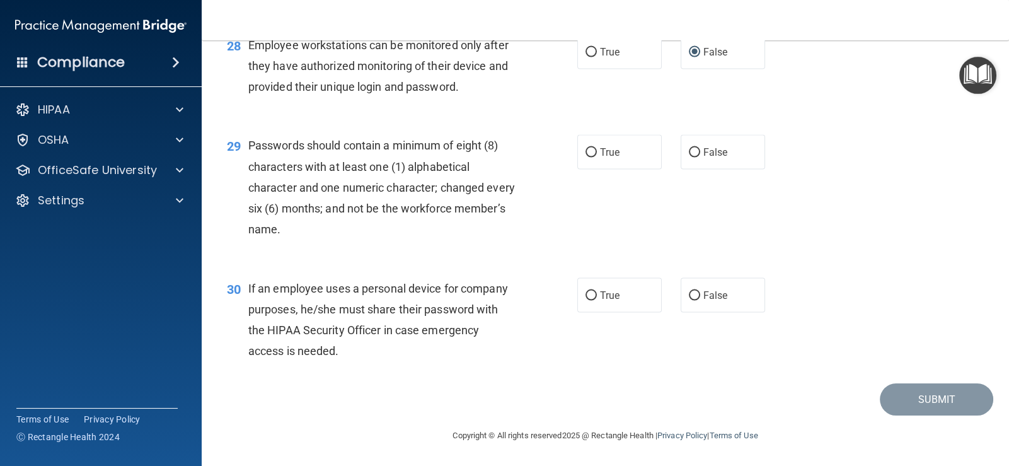
scroll to position [3159, 0]
click at [586, 292] on input "True" at bounding box center [591, 295] width 11 height 9
radio input "true"
click at [592, 155] on label "True" at bounding box center [619, 152] width 84 height 35
click at [592, 155] on input "True" at bounding box center [591, 152] width 11 height 9
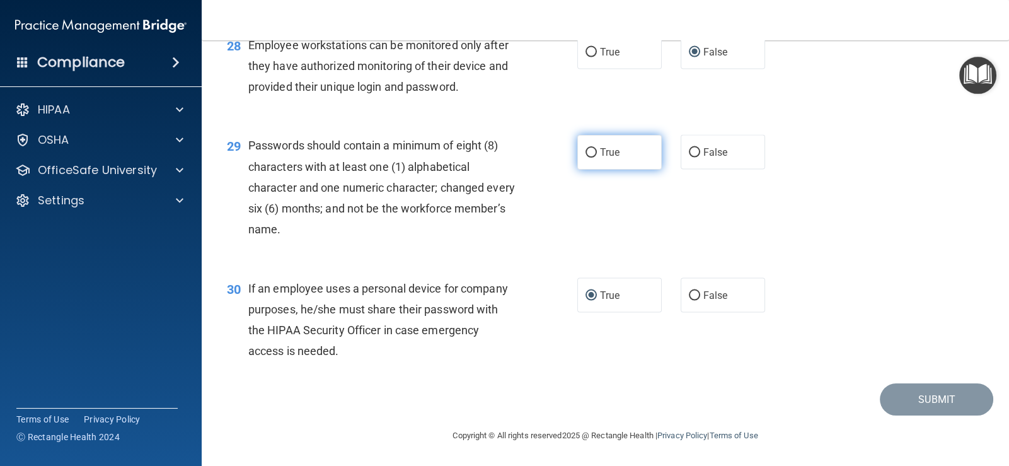
radio input "true"
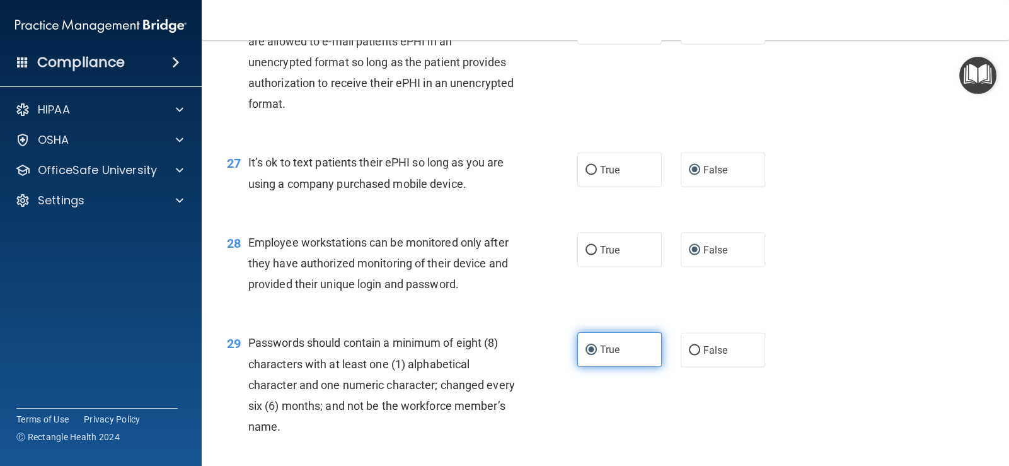
scroll to position [2844, 0]
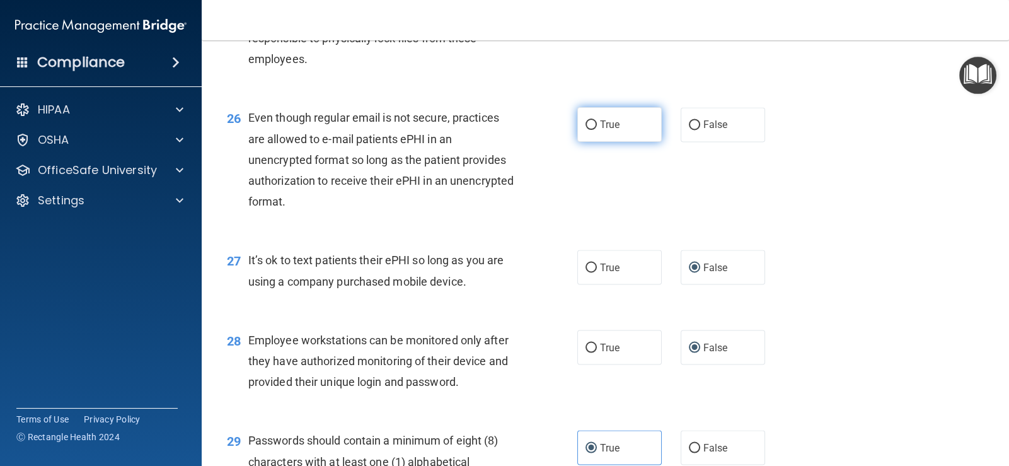
click at [586, 130] on input "True" at bounding box center [591, 124] width 11 height 9
radio input "true"
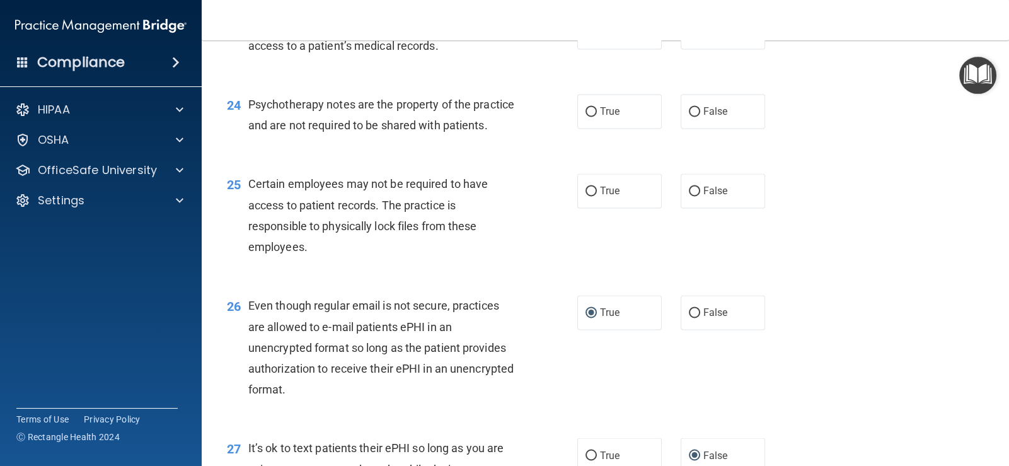
scroll to position [2655, 0]
drag, startPoint x: 583, startPoint y: 211, endPoint x: 594, endPoint y: 153, distance: 58.4
click at [586, 197] on input "True" at bounding box center [591, 192] width 11 height 9
radio input "true"
click at [586, 115] on input "True" at bounding box center [591, 112] width 11 height 9
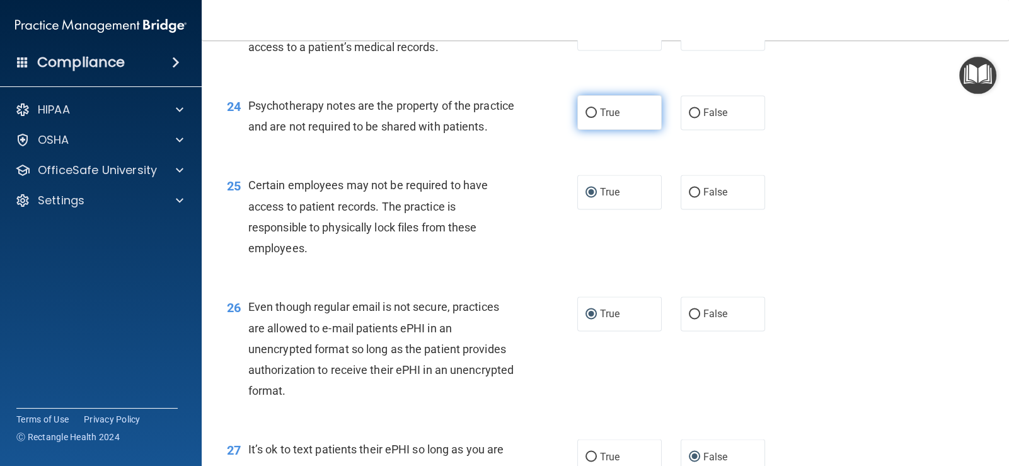
radio input "true"
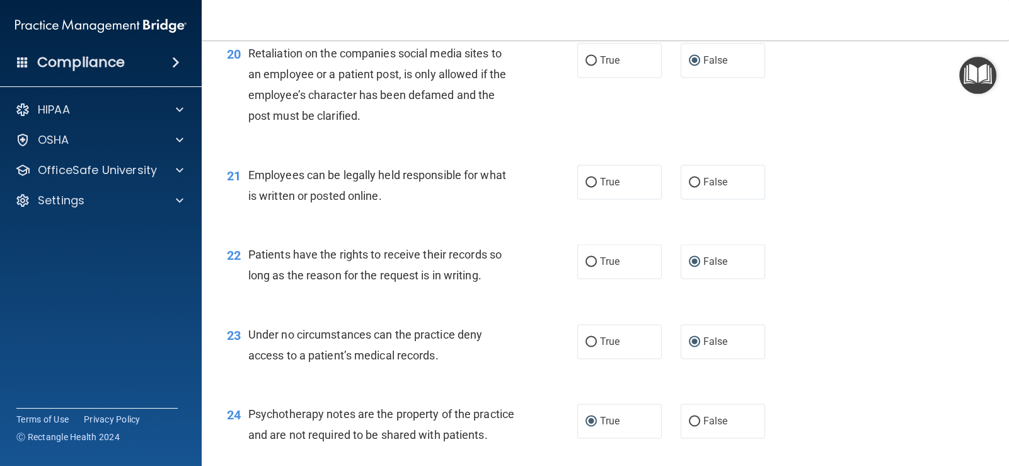
scroll to position [2339, 0]
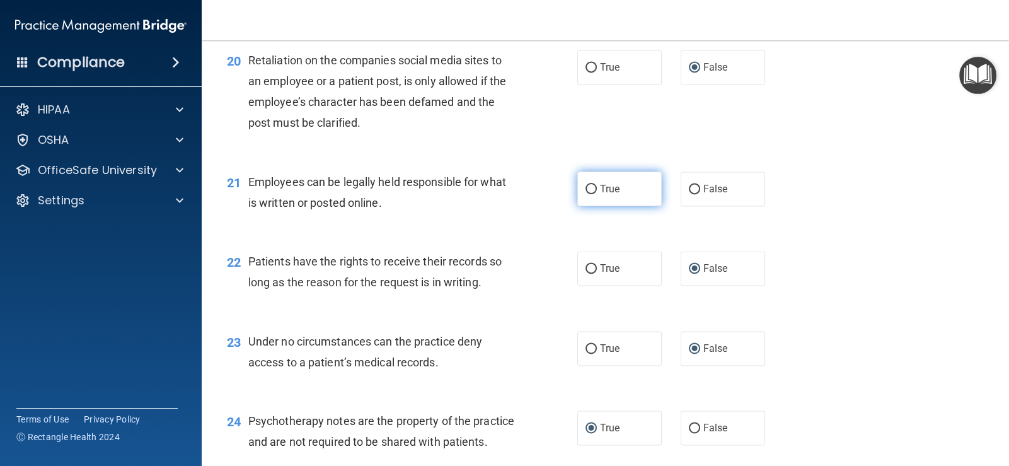
click at [586, 185] on input "True" at bounding box center [591, 189] width 11 height 9
radio input "true"
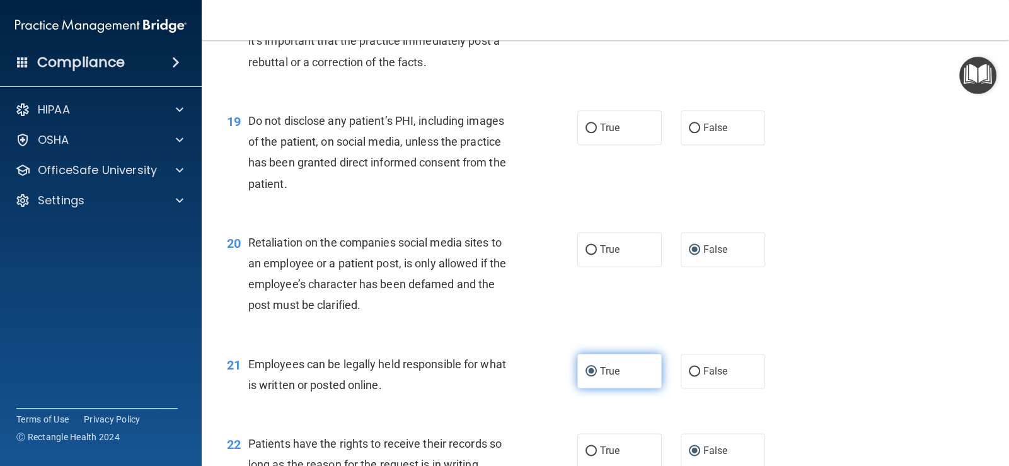
scroll to position [2087, 0]
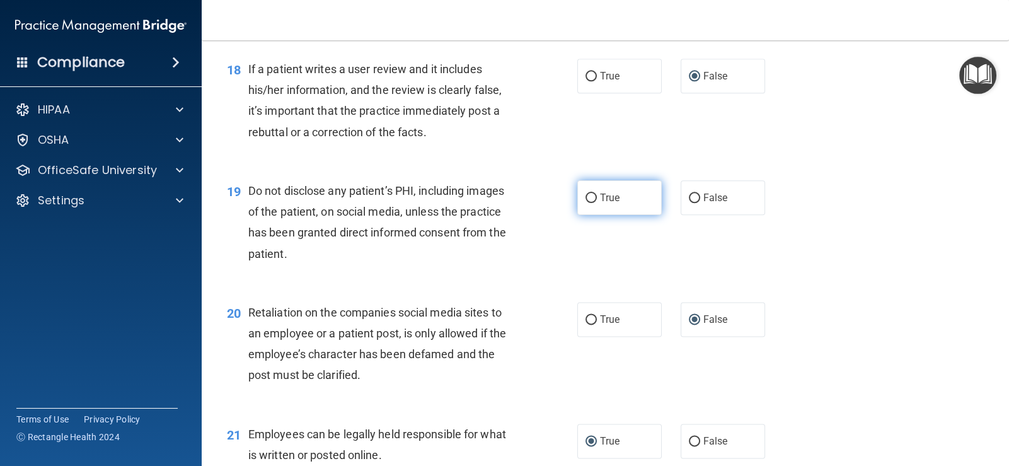
click at [588, 200] on input "True" at bounding box center [591, 198] width 11 height 9
radio input "true"
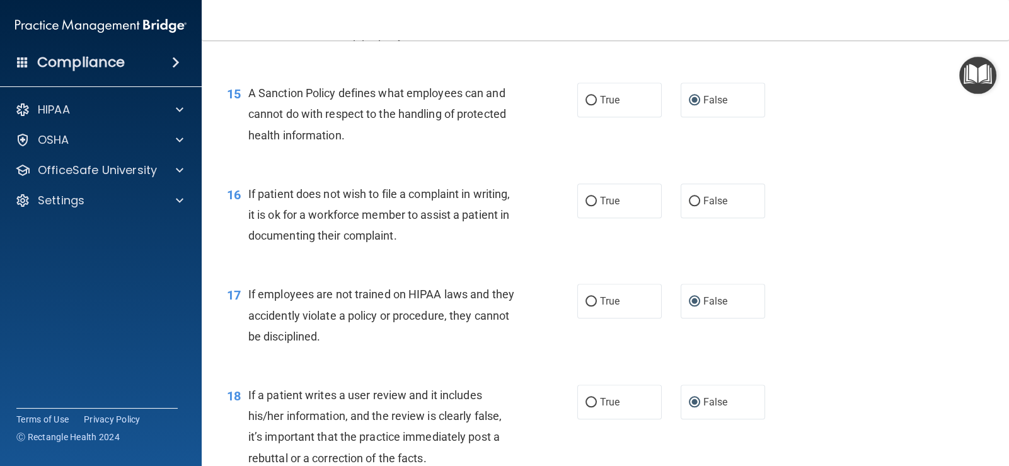
scroll to position [1709, 0]
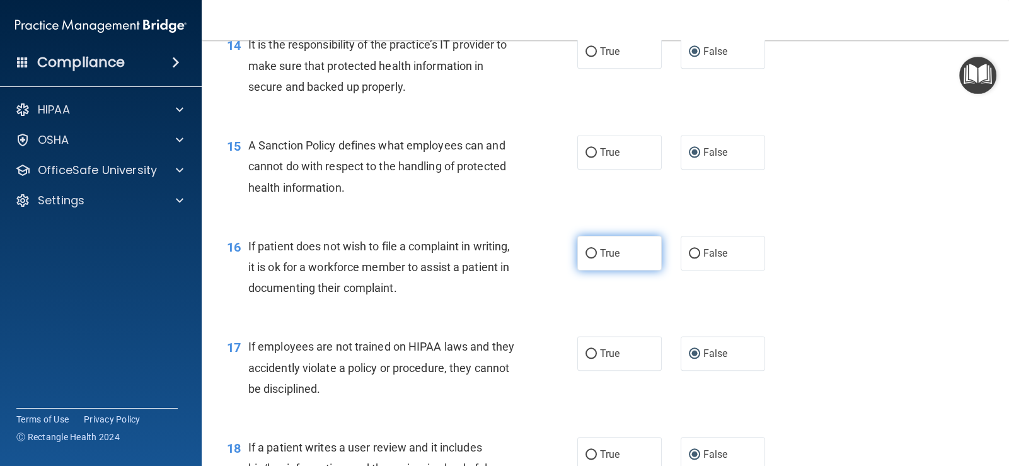
click at [593, 248] on label "True" at bounding box center [619, 253] width 84 height 35
click at [593, 249] on input "True" at bounding box center [591, 253] width 11 height 9
radio input "true"
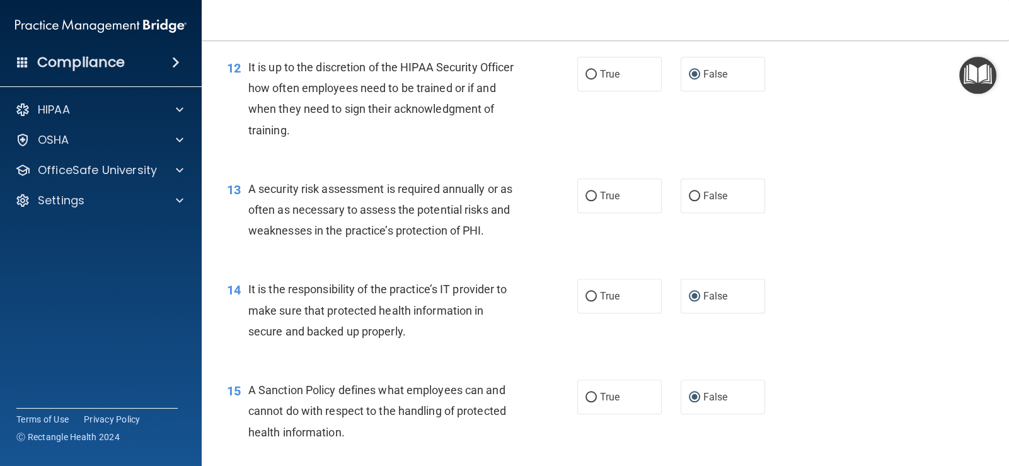
scroll to position [1457, 0]
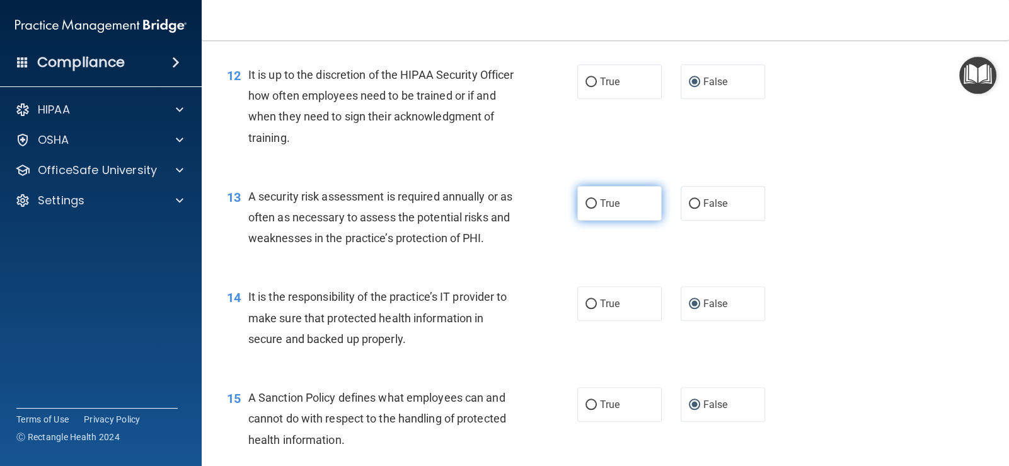
click at [586, 199] on input "True" at bounding box center [591, 203] width 11 height 9
radio input "true"
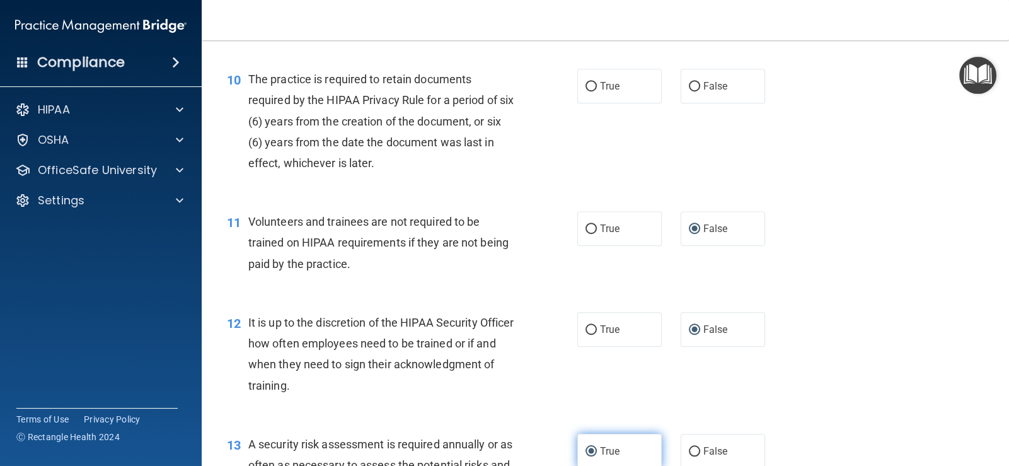
scroll to position [1205, 0]
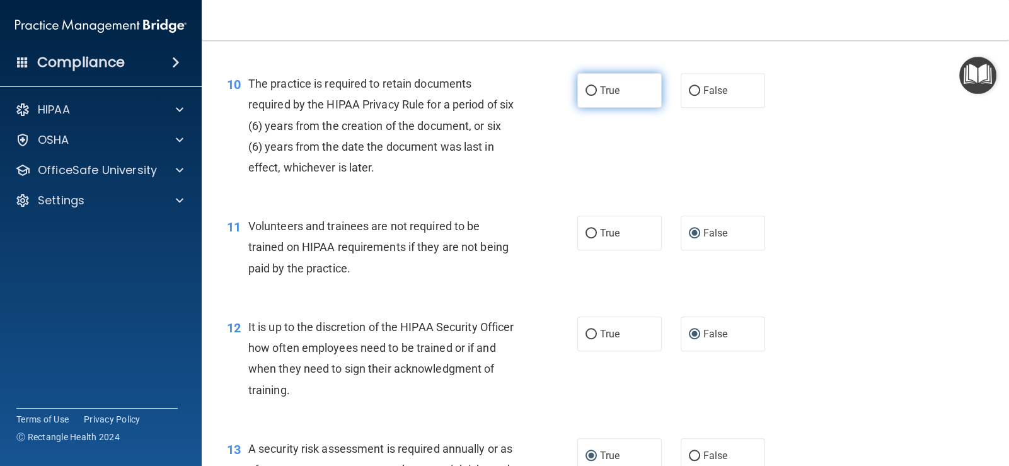
click at [586, 91] on input "True" at bounding box center [591, 90] width 11 height 9
radio input "true"
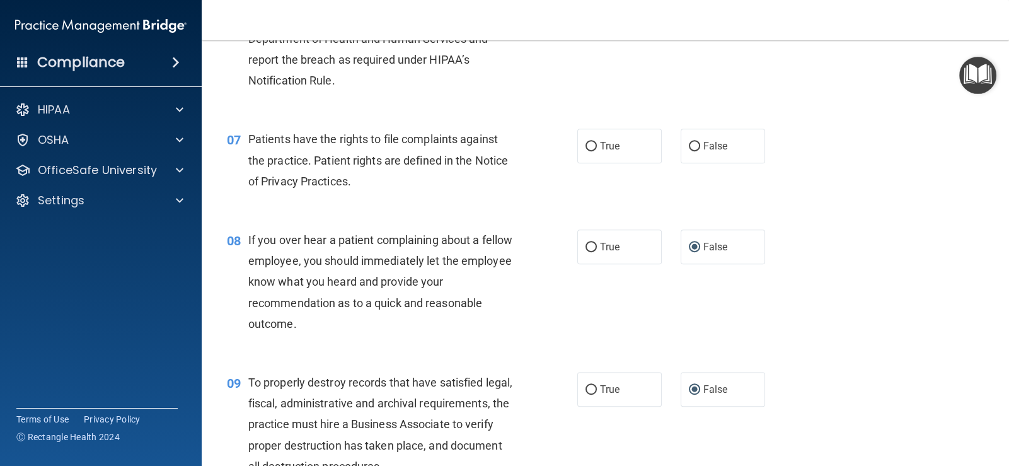
scroll to position [700, 0]
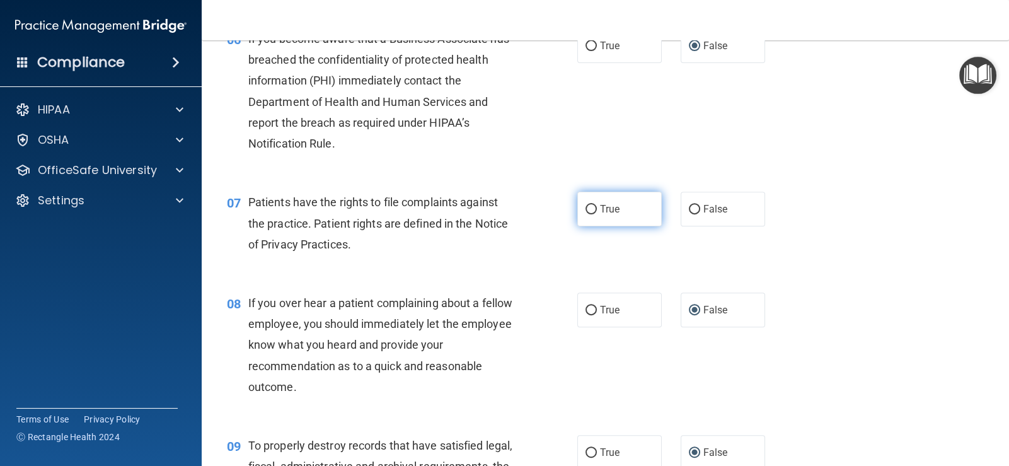
click at [592, 204] on label "True" at bounding box center [619, 209] width 84 height 35
click at [592, 205] on input "True" at bounding box center [591, 209] width 11 height 9
radio input "true"
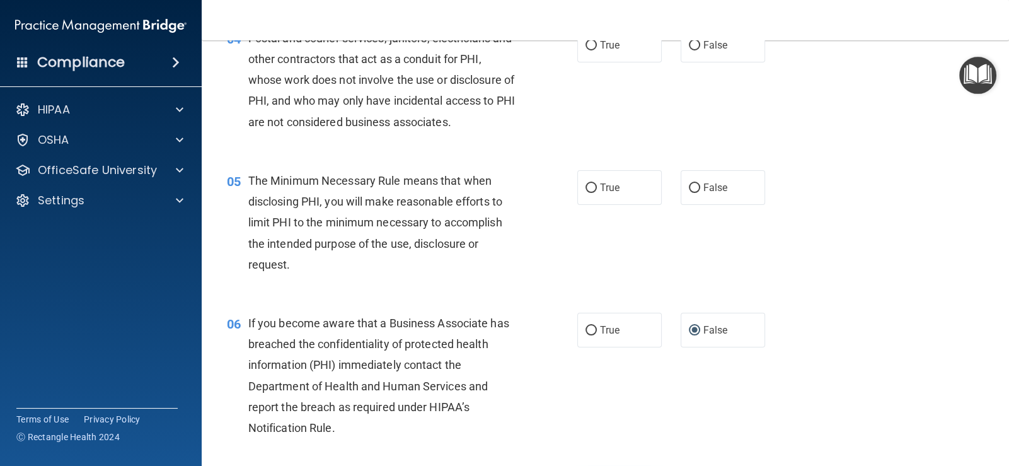
scroll to position [385, 0]
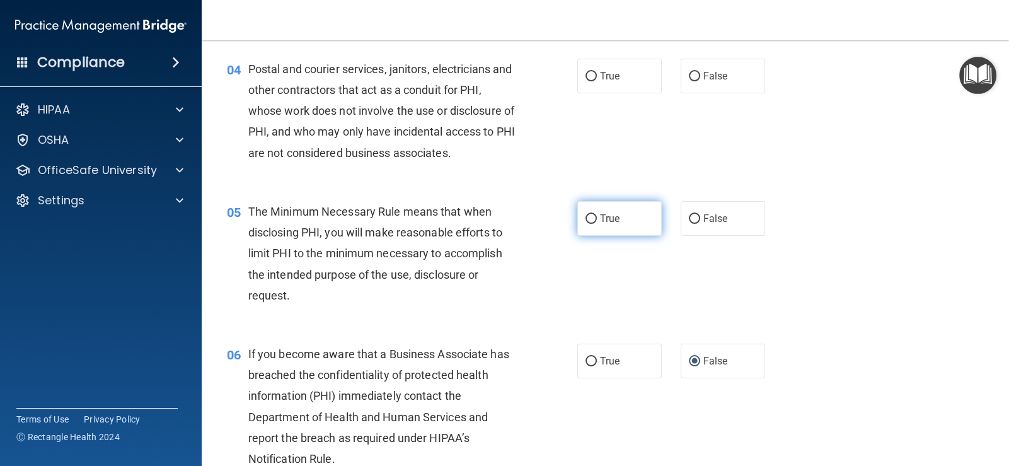
click at [586, 217] on input "True" at bounding box center [591, 218] width 11 height 9
radio input "true"
click at [586, 76] on input "True" at bounding box center [591, 76] width 11 height 9
radio input "true"
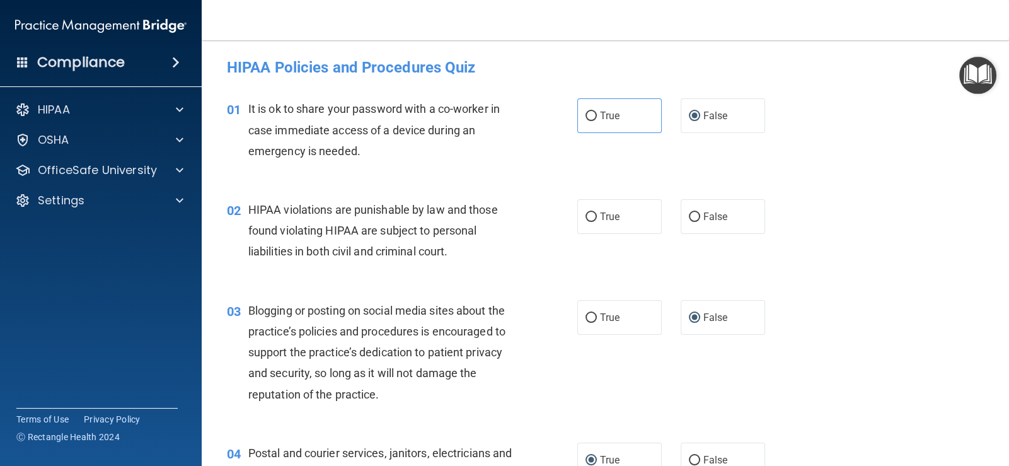
scroll to position [0, 0]
click at [586, 219] on input "True" at bounding box center [591, 218] width 11 height 9
radio input "true"
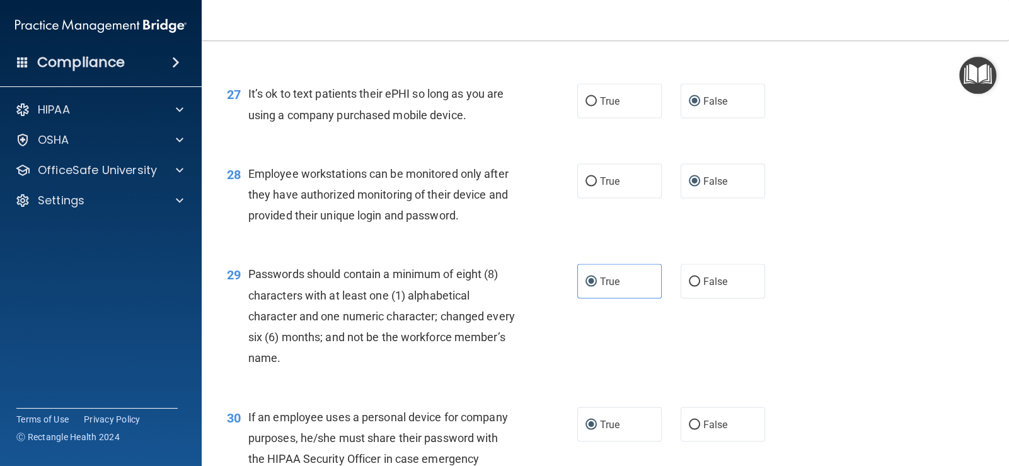
scroll to position [3159, 0]
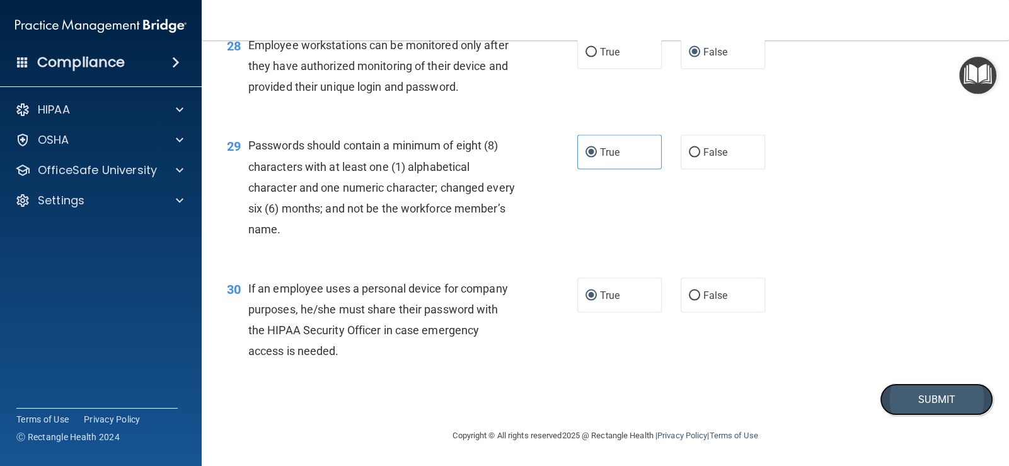
click at [914, 400] on button "Submit" at bounding box center [936, 399] width 113 height 32
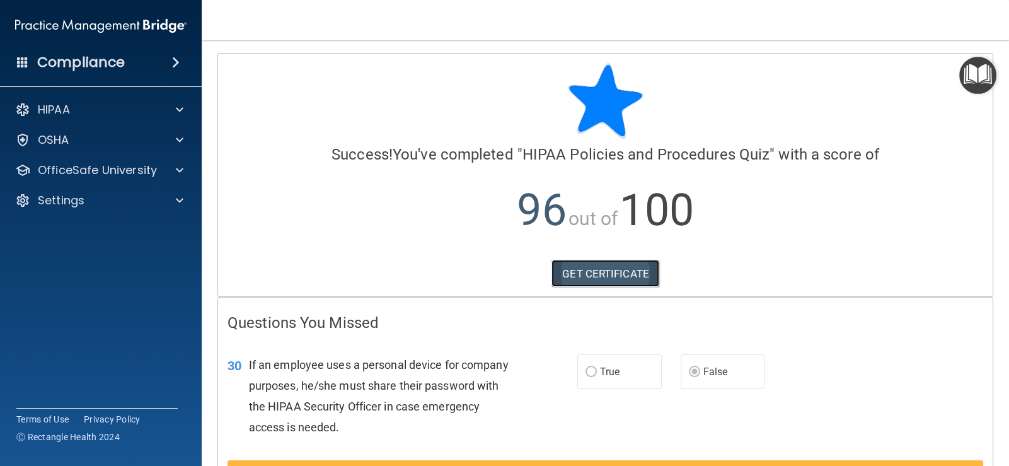
click at [603, 276] on link "GET CERTIFICATE" at bounding box center [606, 274] width 108 height 28
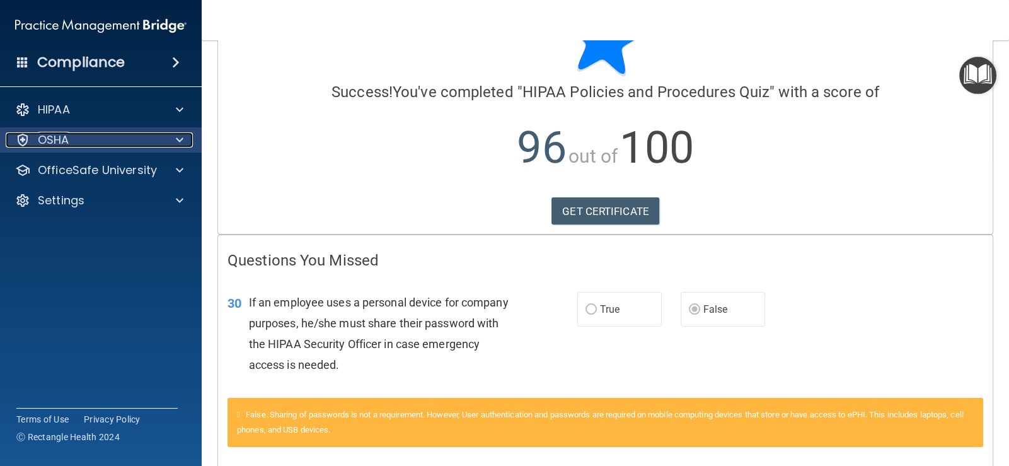
click at [95, 135] on div "OSHA" at bounding box center [84, 139] width 156 height 15
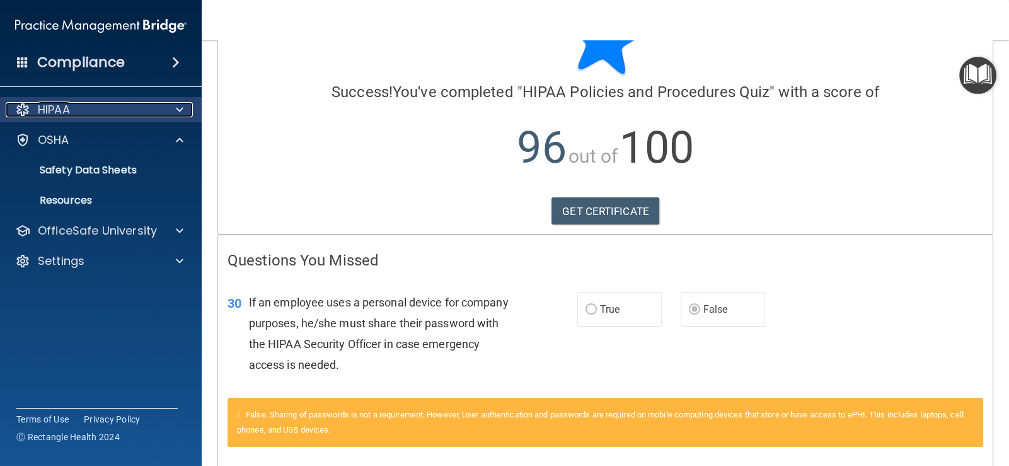
click at [167, 107] on div at bounding box center [178, 109] width 32 height 15
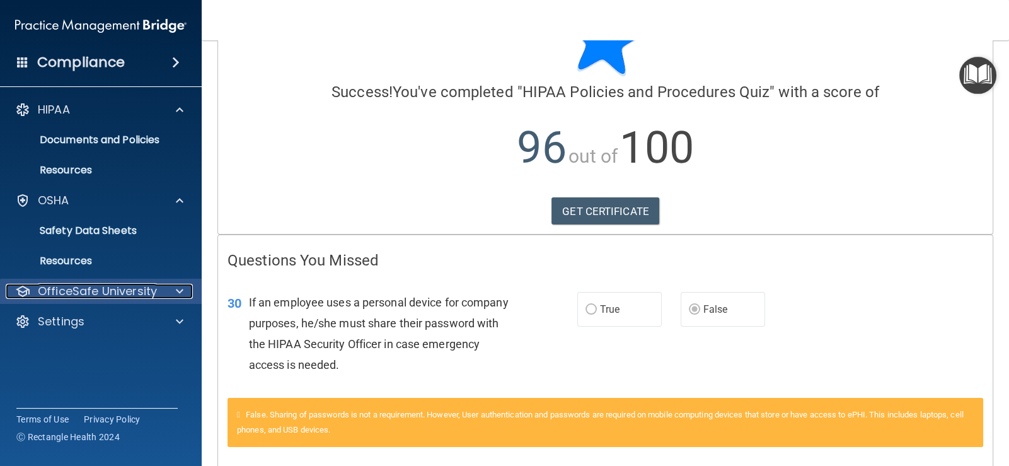
click at [171, 287] on div at bounding box center [178, 291] width 32 height 15
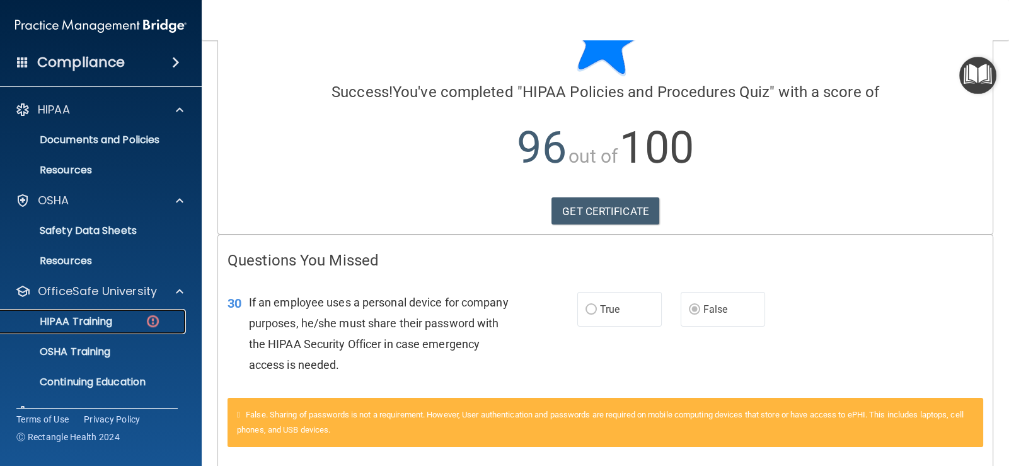
click at [149, 324] on img at bounding box center [153, 321] width 16 height 16
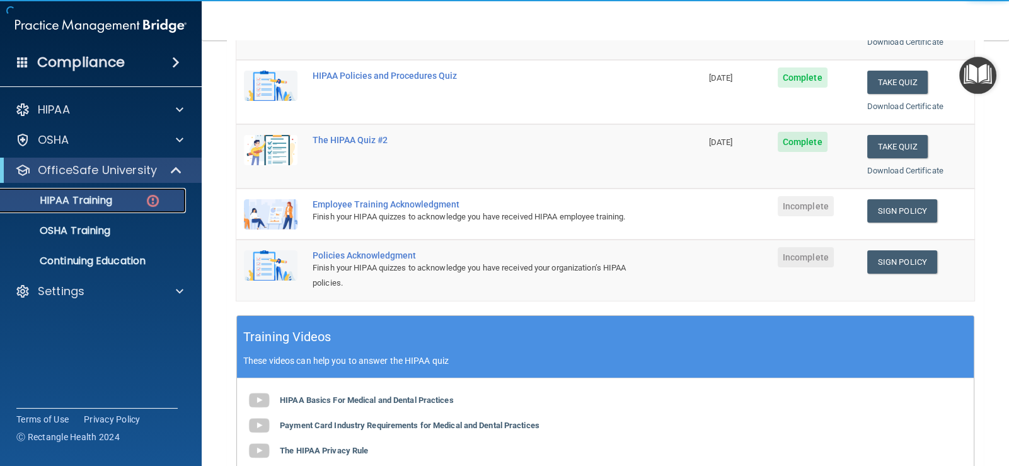
scroll to position [252, 0]
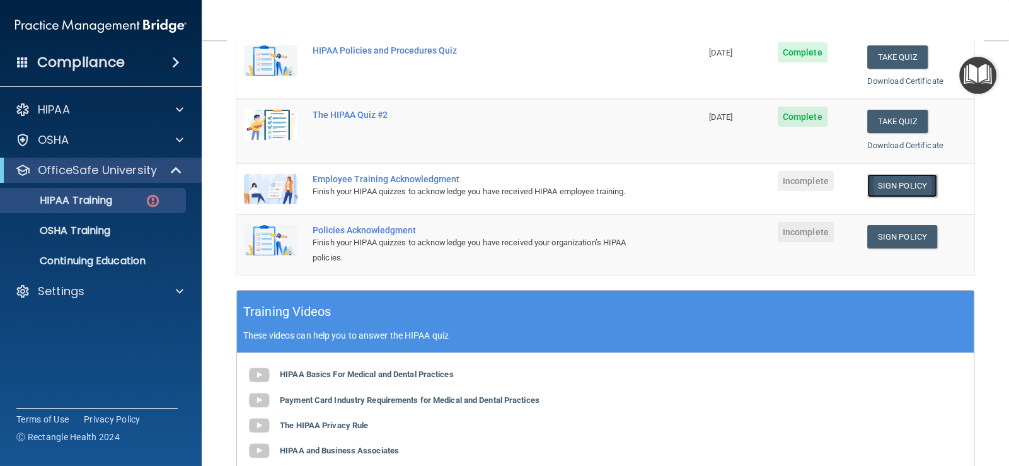
click at [888, 181] on link "Sign Policy" at bounding box center [902, 185] width 70 height 23
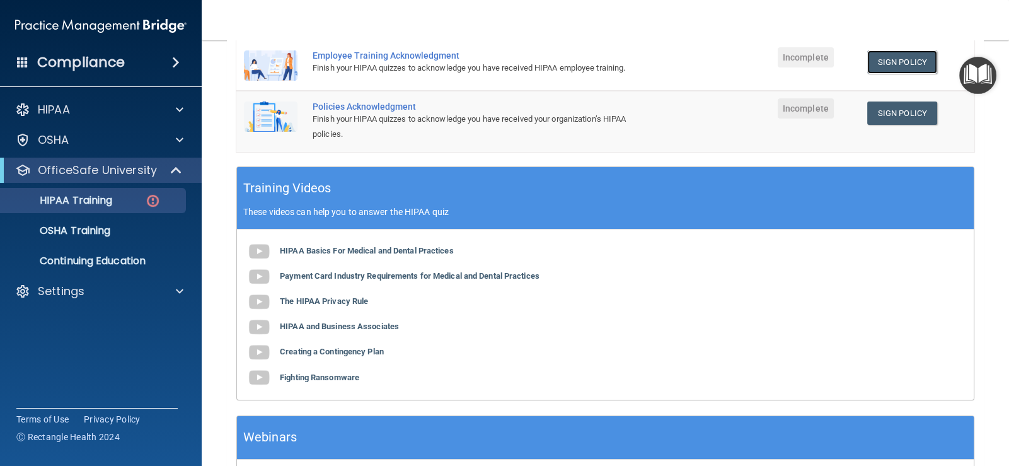
scroll to position [378, 0]
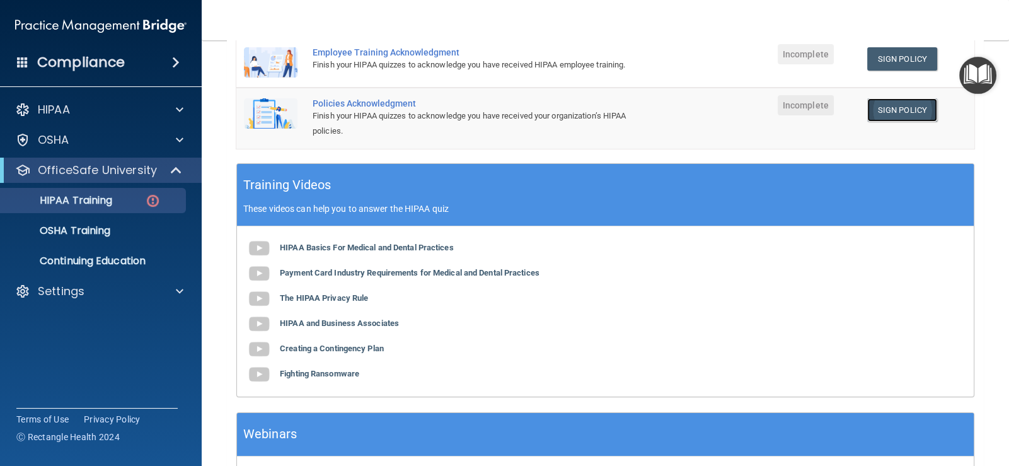
click at [867, 119] on link "Sign Policy" at bounding box center [902, 109] width 70 height 23
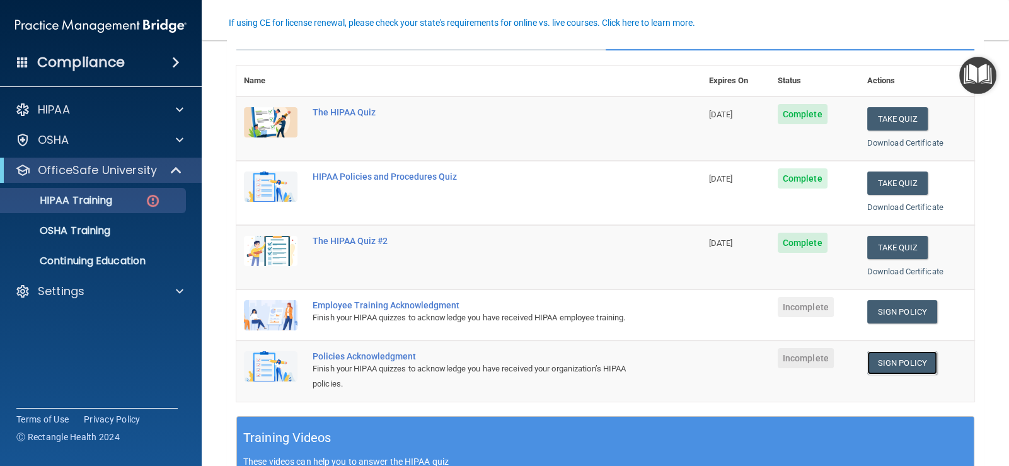
scroll to position [0, 0]
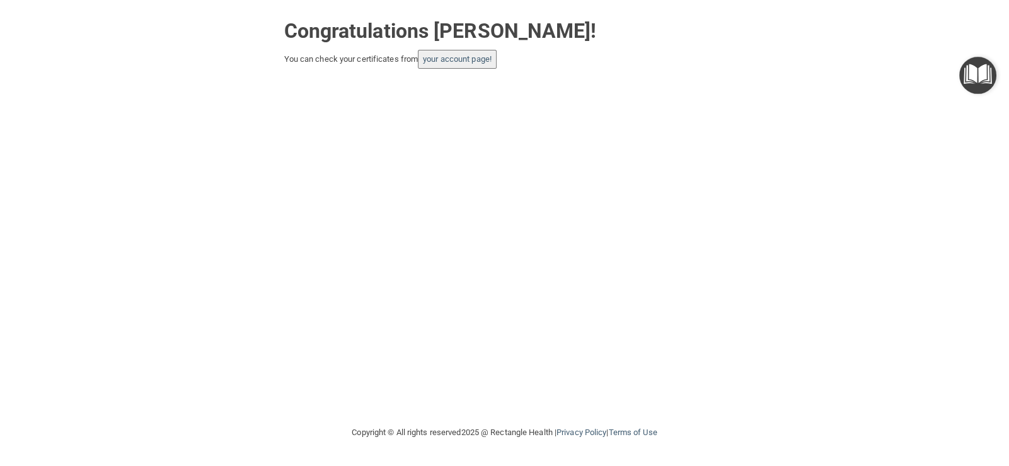
click at [487, 64] on button "your account page!" at bounding box center [457, 59] width 79 height 19
click at [456, 64] on button "your account page!" at bounding box center [457, 59] width 79 height 19
click at [472, 60] on link "your account page!" at bounding box center [457, 58] width 69 height 9
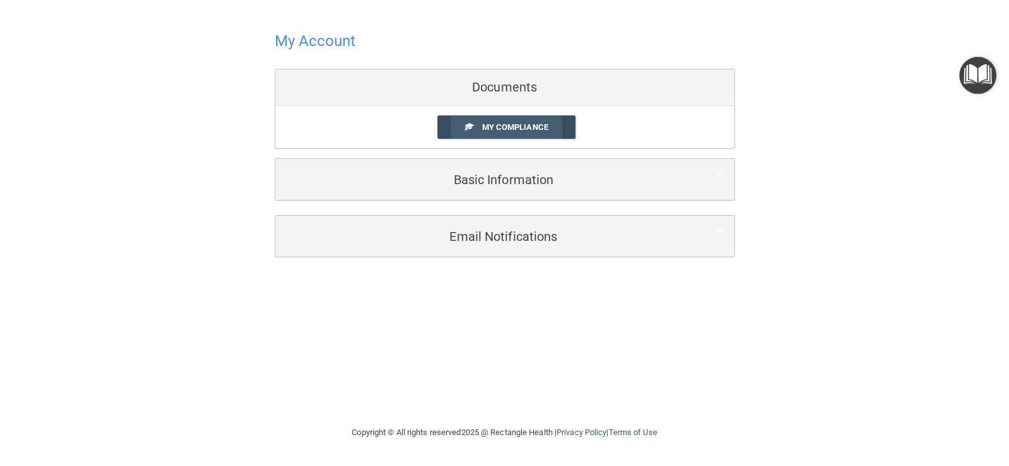
click at [494, 122] on span "My Compliance" at bounding box center [515, 126] width 66 height 9
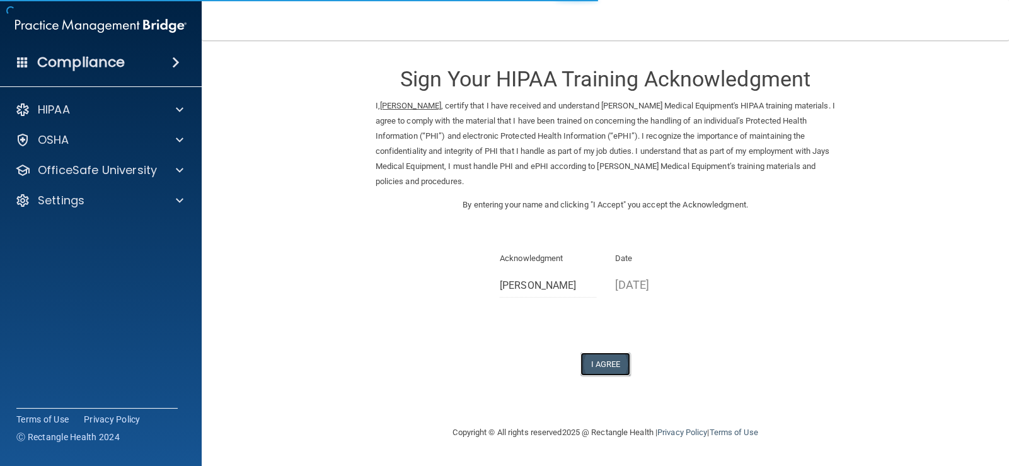
click at [606, 363] on button "I Agree" at bounding box center [606, 363] width 50 height 23
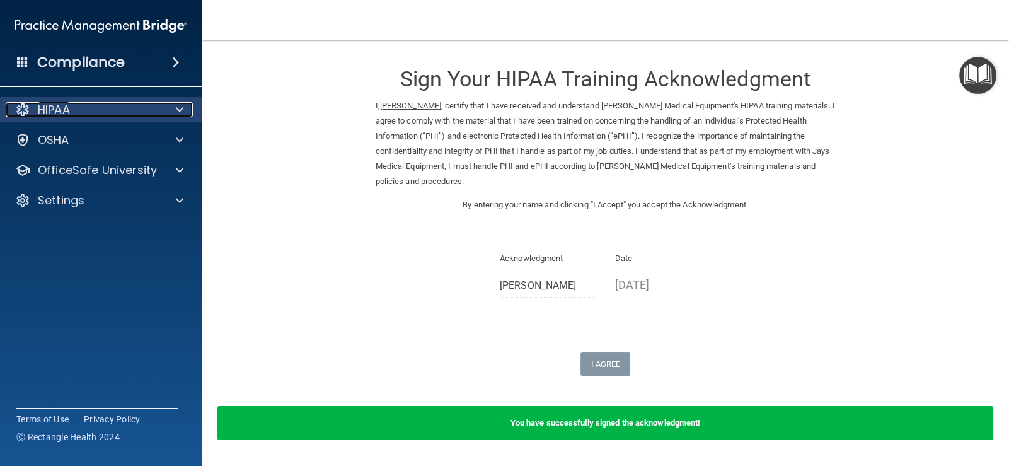
click at [123, 107] on div "HIPAA" at bounding box center [84, 109] width 156 height 15
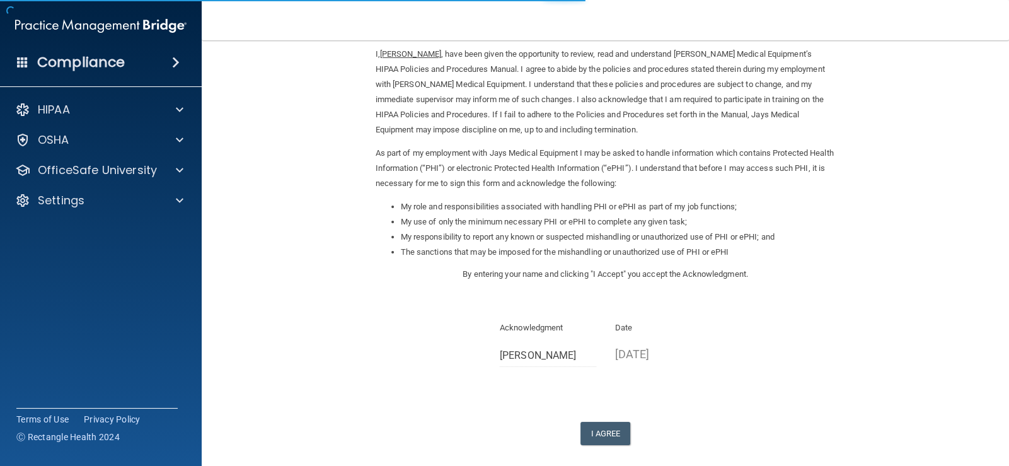
scroll to position [111, 0]
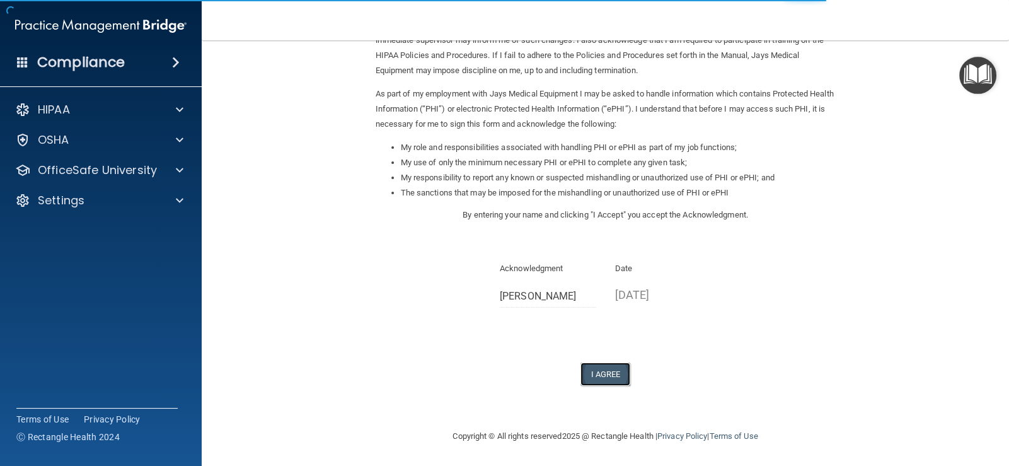
click at [602, 375] on button "I Agree" at bounding box center [606, 373] width 50 height 23
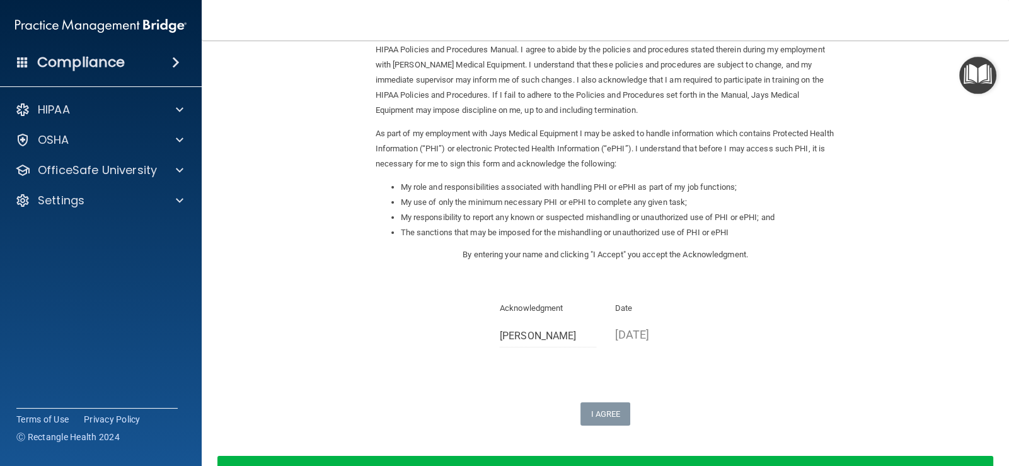
scroll to position [0, 0]
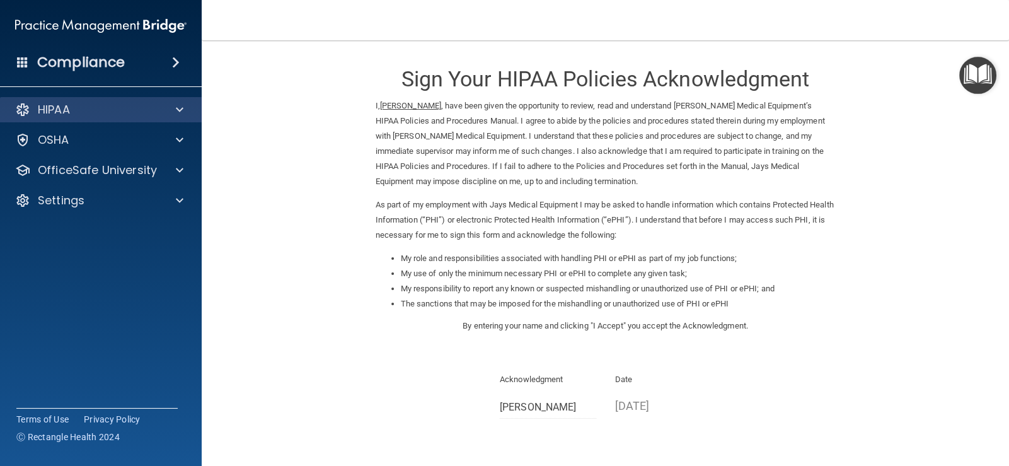
click at [153, 117] on div "HIPAA" at bounding box center [101, 109] width 202 height 25
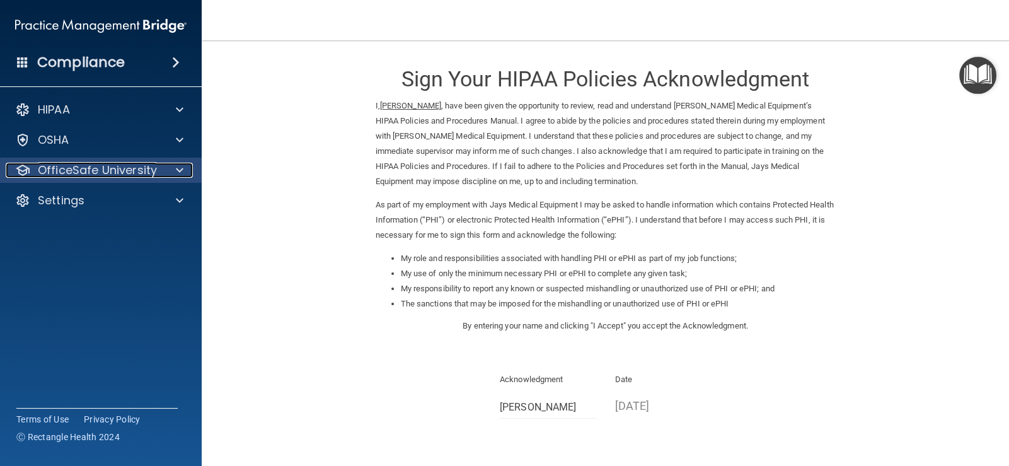
click at [162, 170] on div at bounding box center [178, 170] width 32 height 15
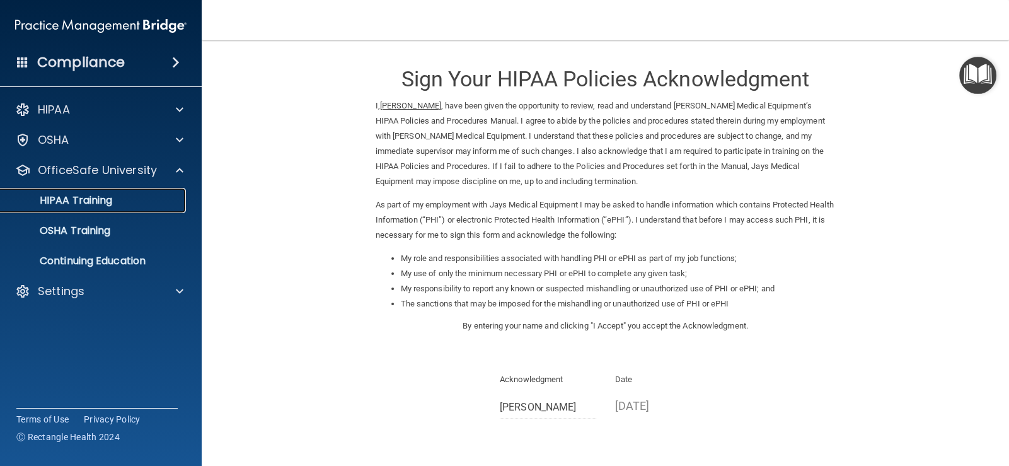
click at [127, 197] on div "HIPAA Training" at bounding box center [94, 200] width 172 height 13
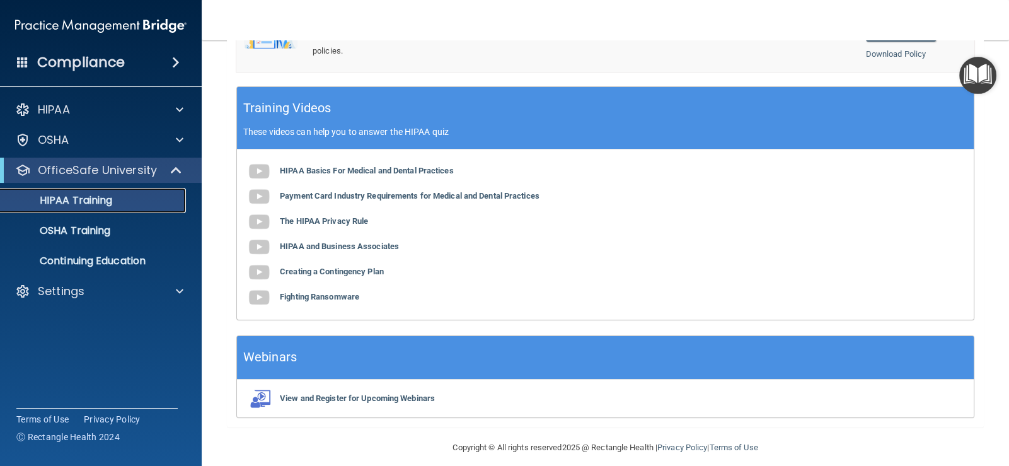
scroll to position [480, 0]
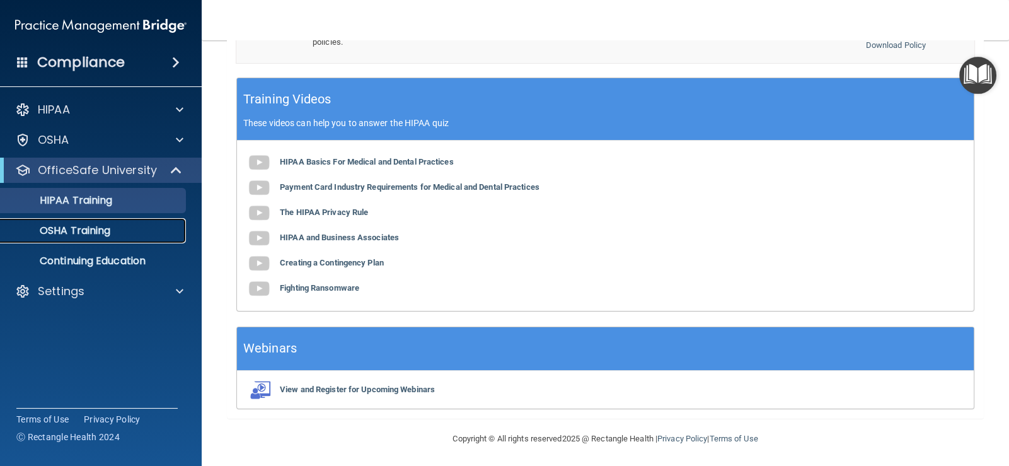
click at [82, 239] on link "OSHA Training" at bounding box center [86, 230] width 199 height 25
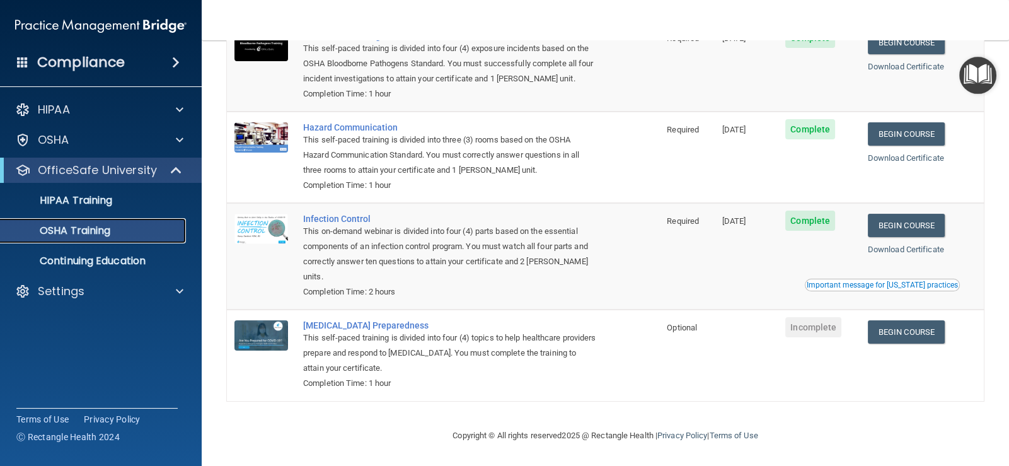
scroll to position [122, 0]
click at [117, 260] on p "Continuing Education" at bounding box center [94, 261] width 172 height 13
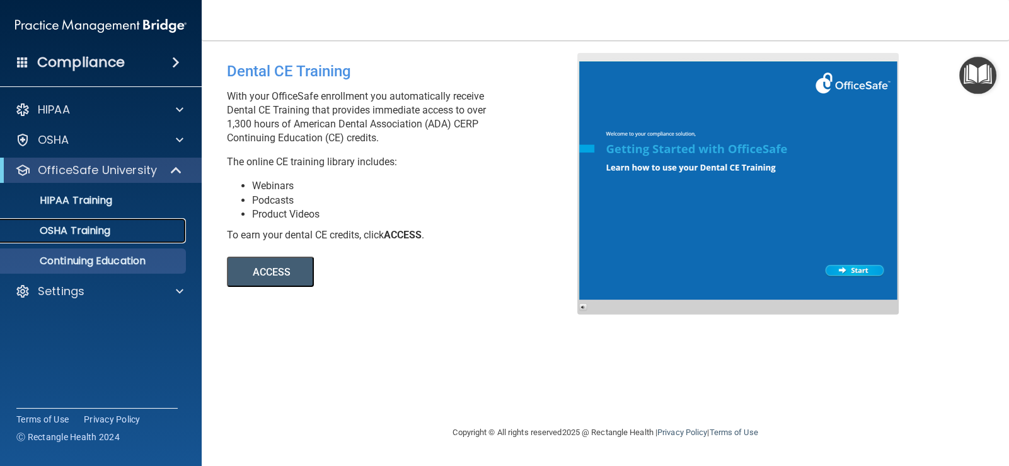
click at [71, 229] on p "OSHA Training" at bounding box center [59, 230] width 102 height 13
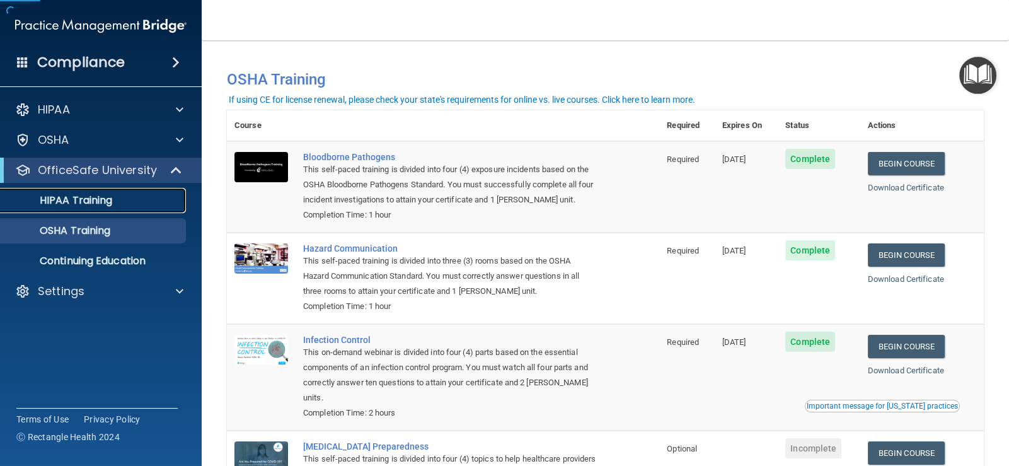
click at [78, 199] on p "HIPAA Training" at bounding box center [60, 200] width 104 height 13
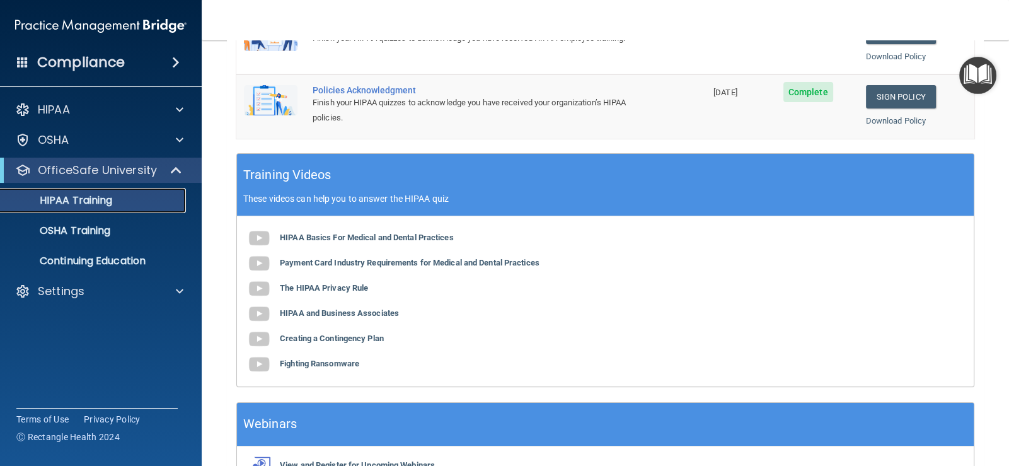
scroll to position [441, 0]
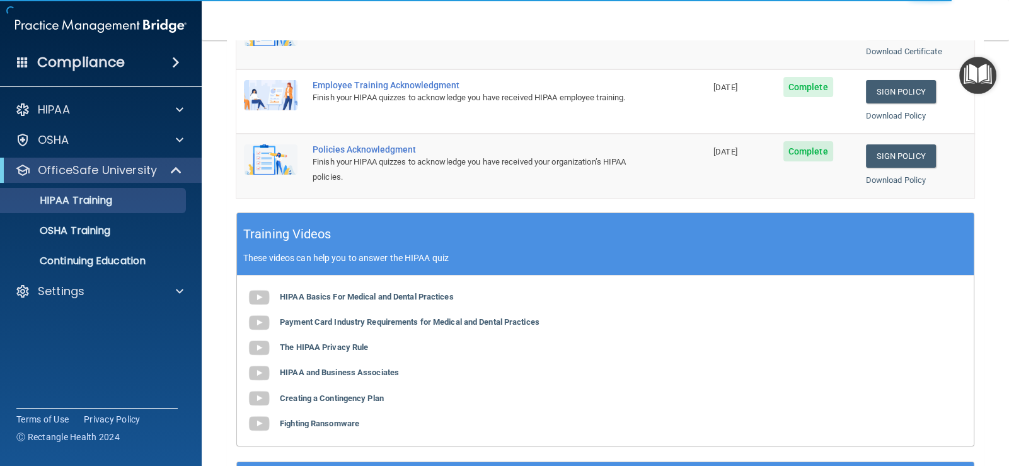
scroll to position [378, 0]
